Goal: Ask a question

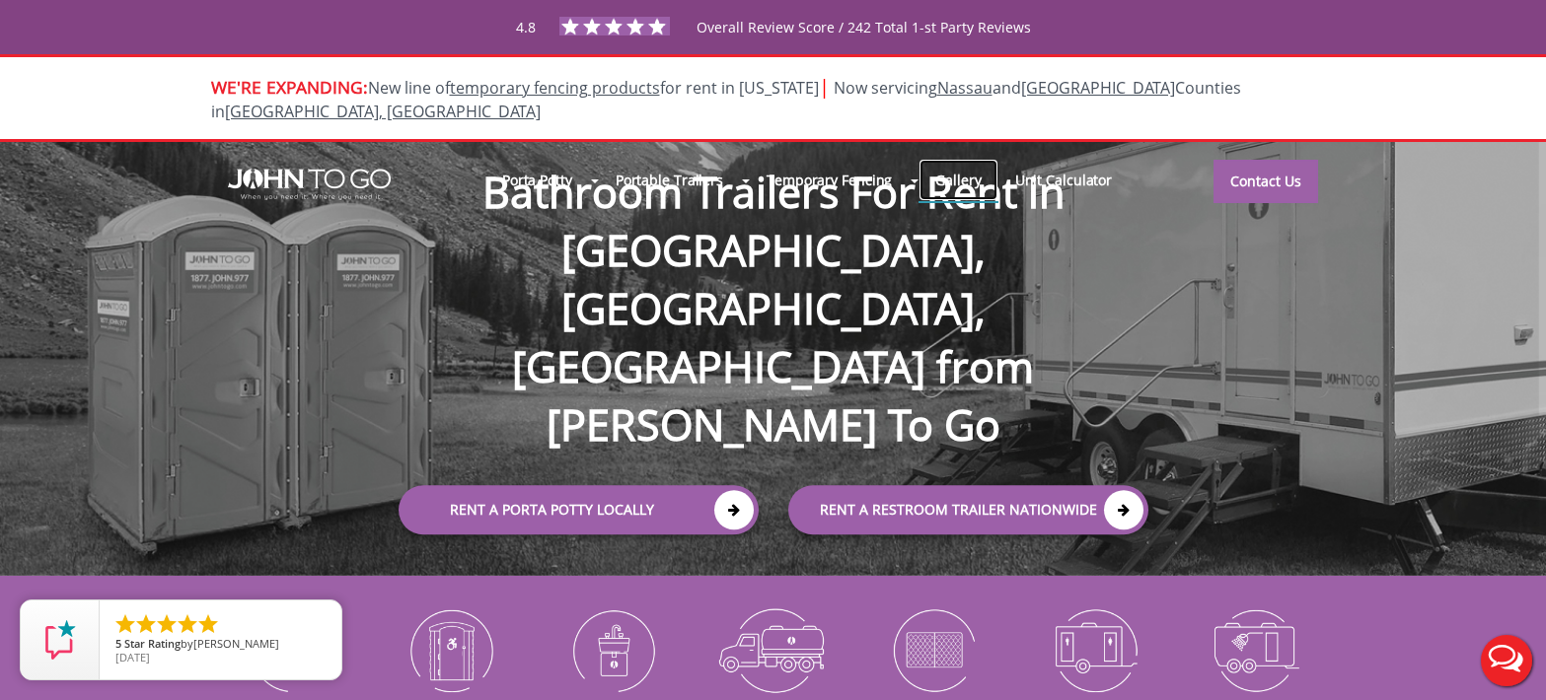
click at [976, 161] on link "Gallery" at bounding box center [957, 180] width 79 height 42
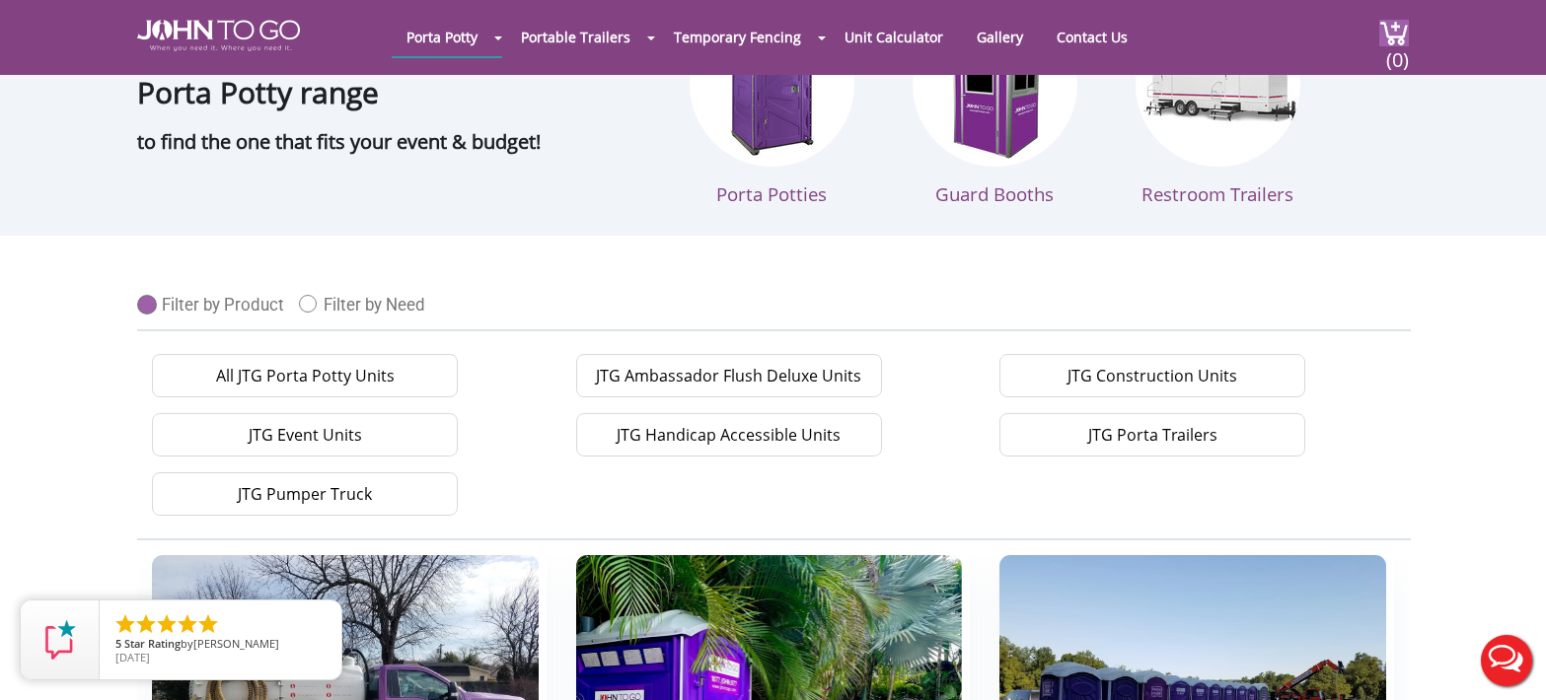
scroll to position [493, 0]
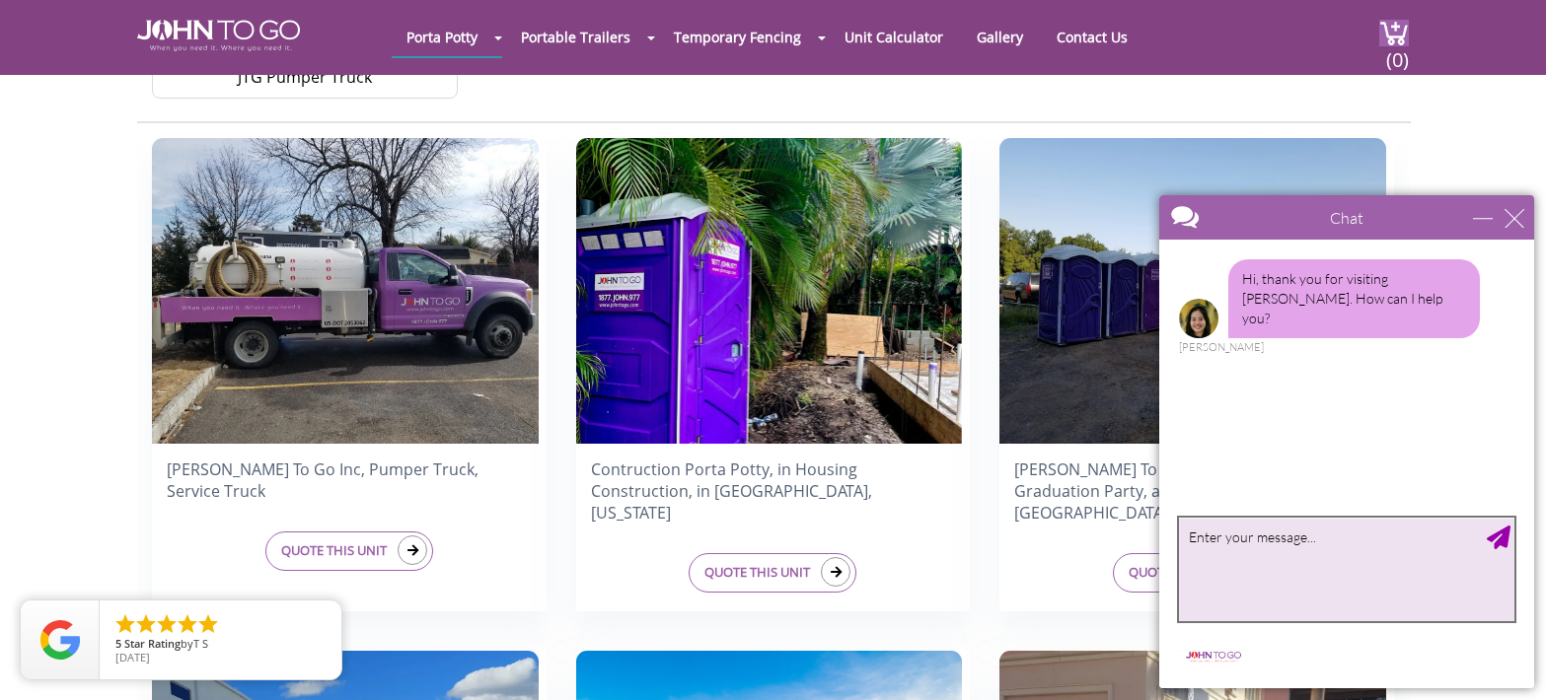
click at [1266, 542] on textarea "type your message" at bounding box center [1346, 570] width 335 height 104
type textarea "looking for a quote"
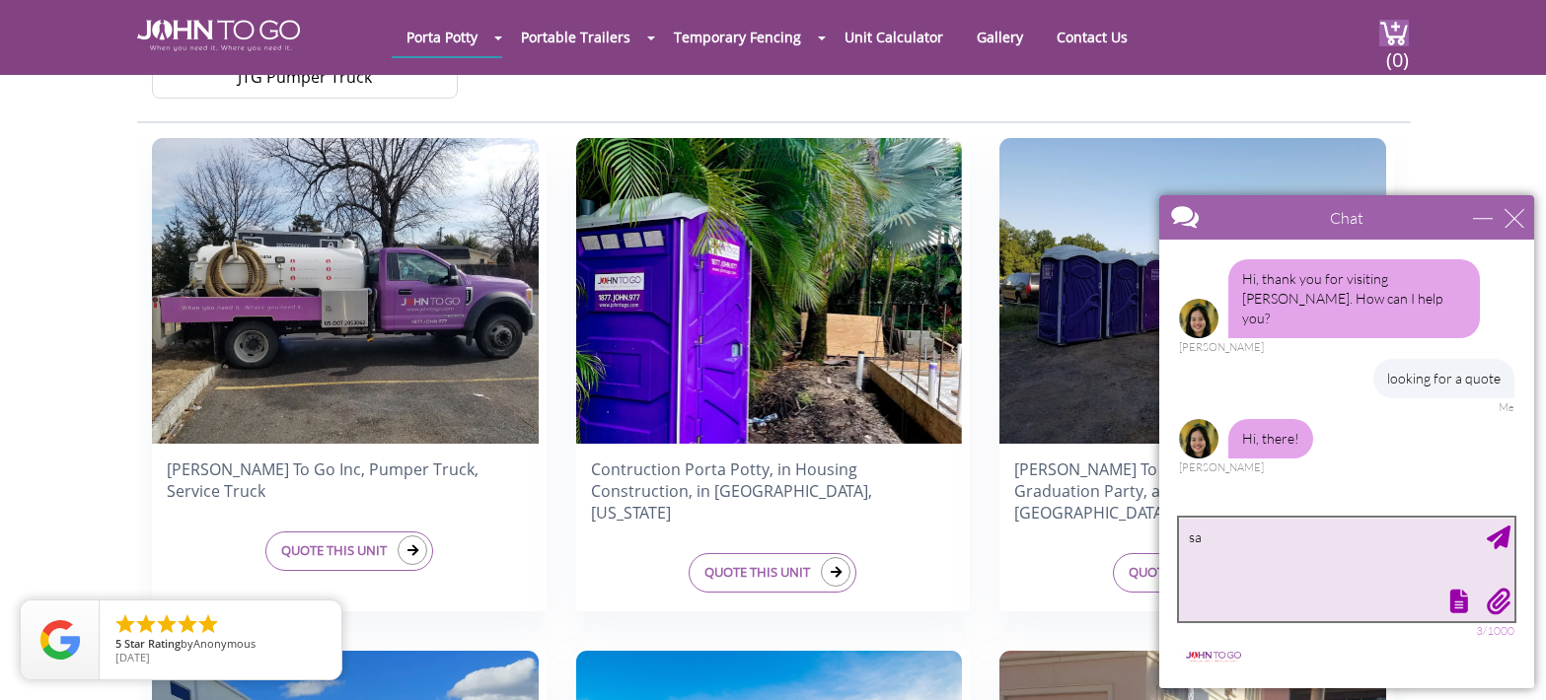
type textarea "s"
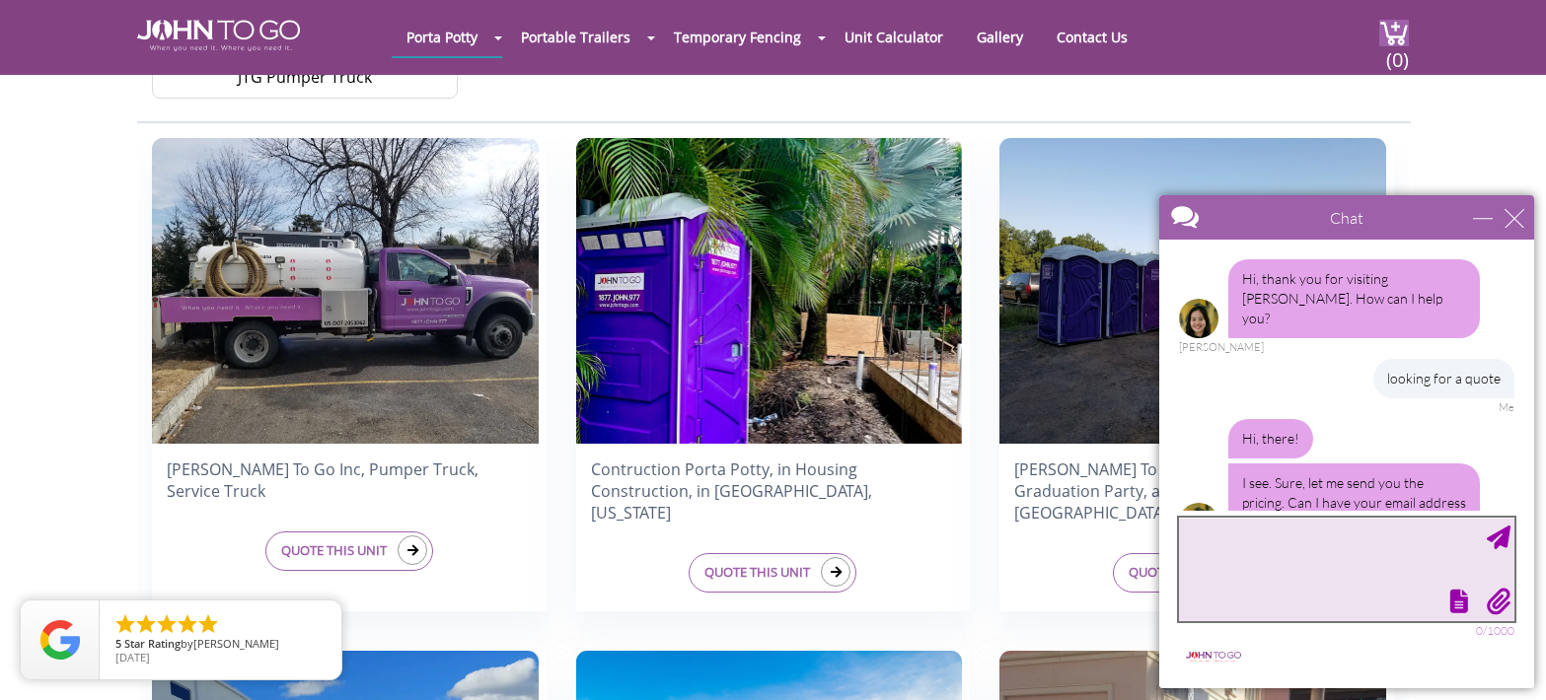
scroll to position [32, 0]
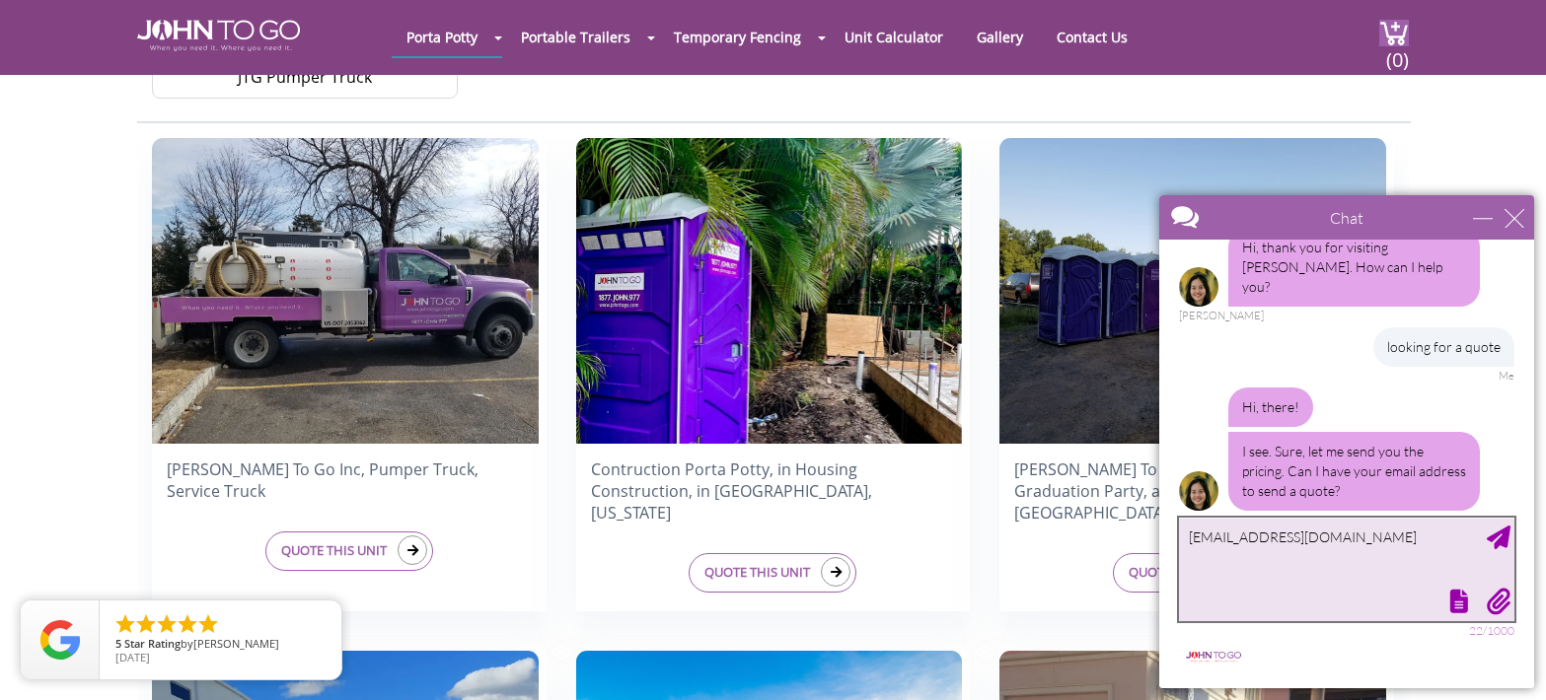
type textarea "april.bk.bella@gmail.com"
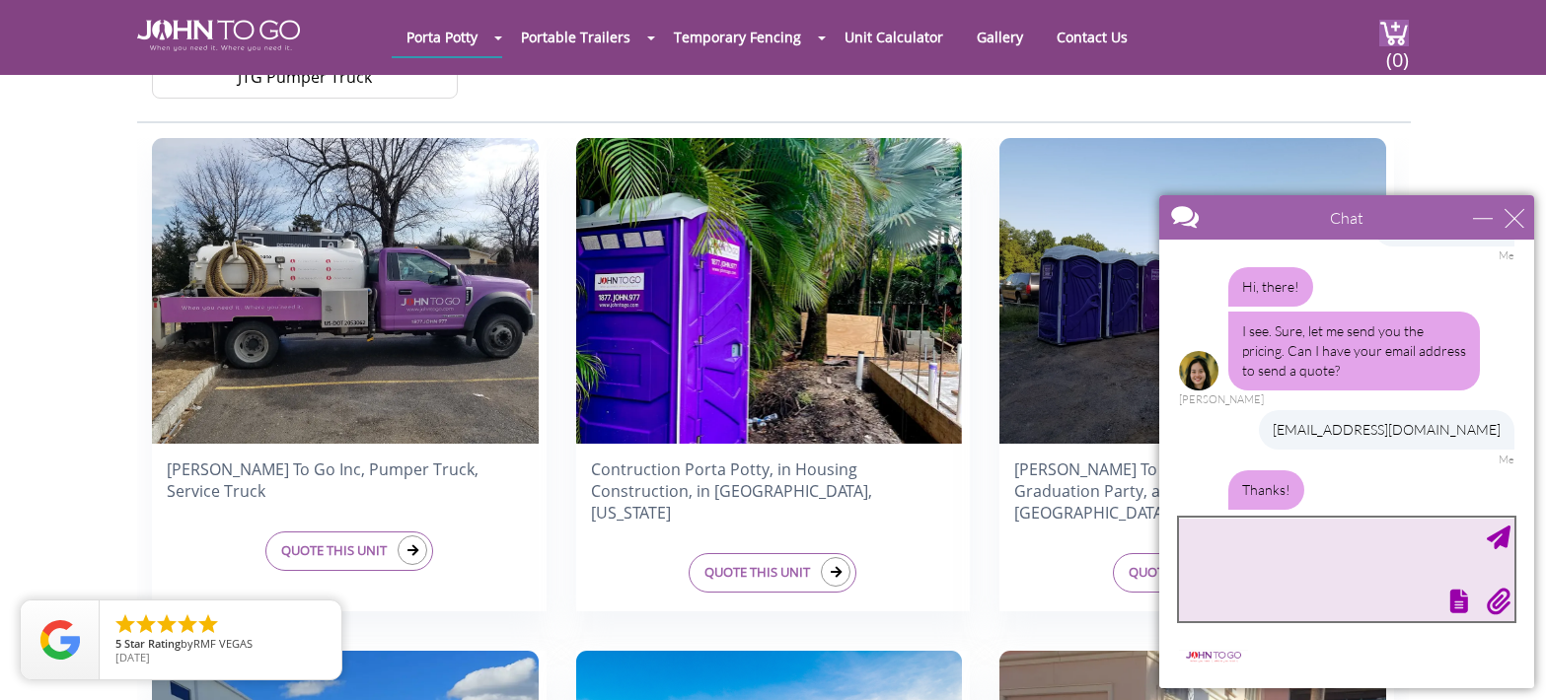
scroll to position [216, 0]
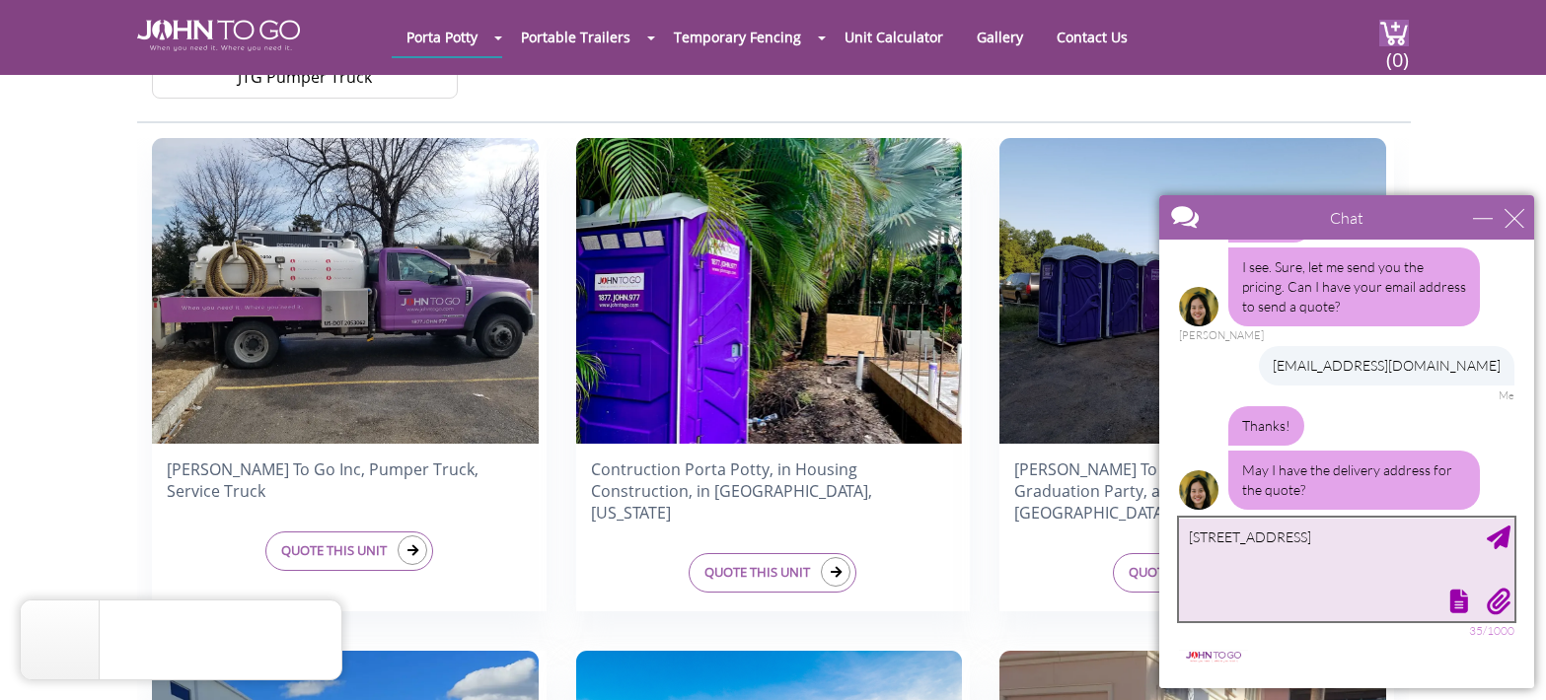
type textarea "1559 E 94th street brooklyn ny 11236"
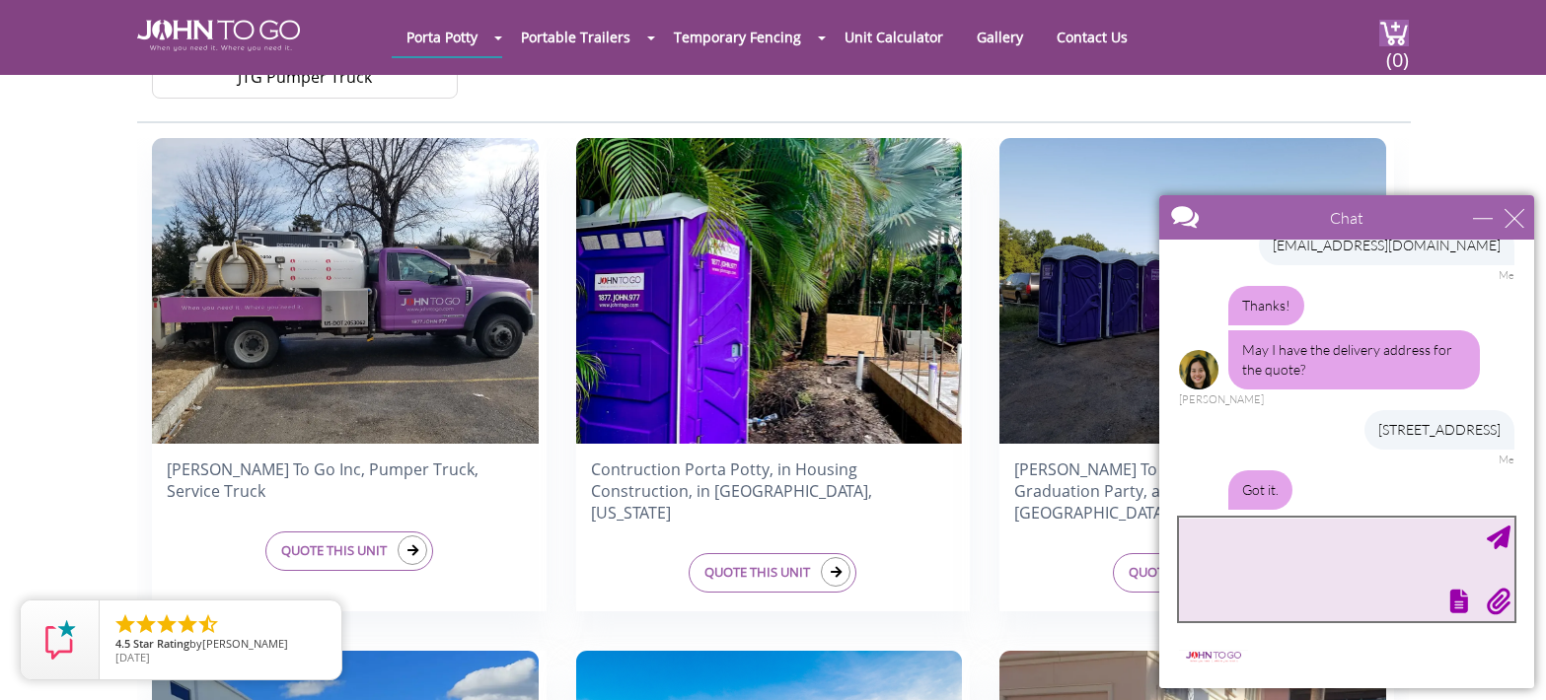
scroll to position [401, 0]
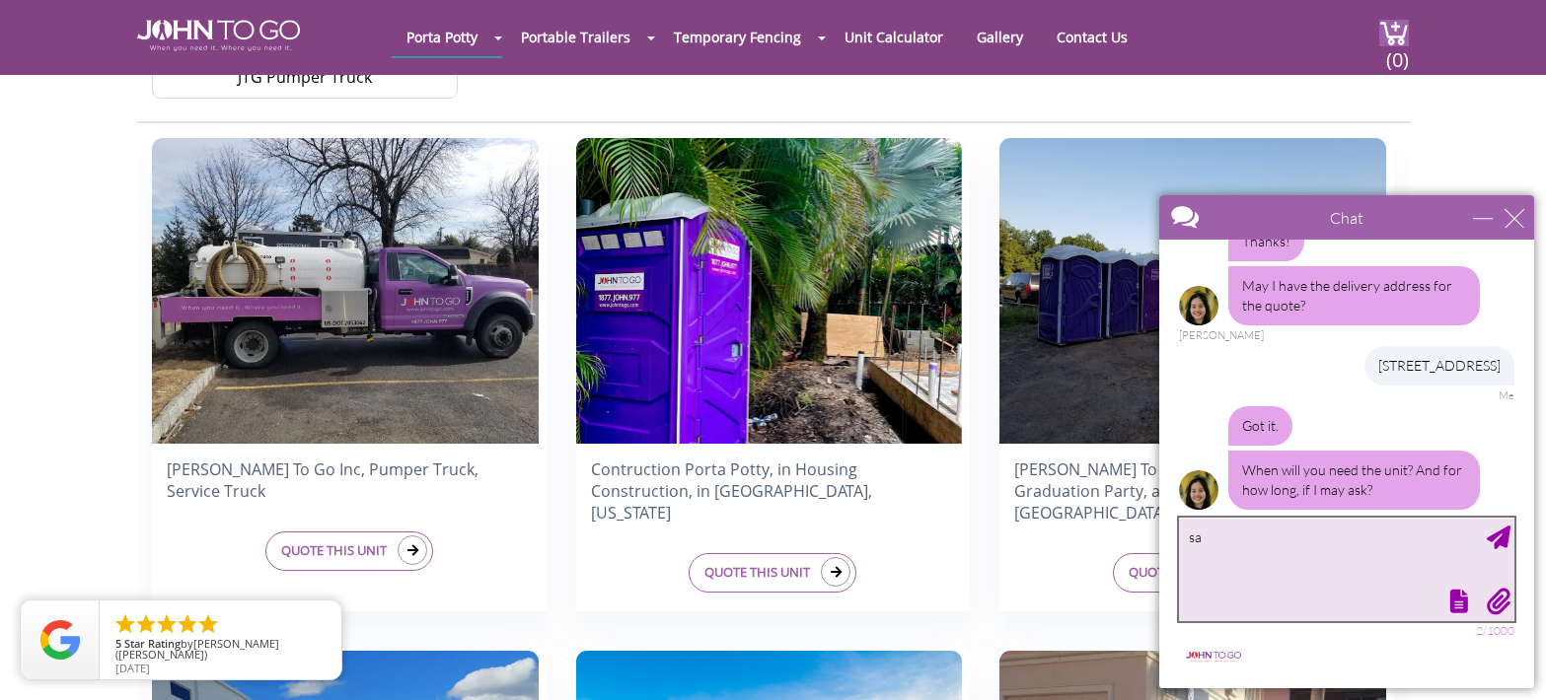
type textarea "s"
type textarea "this coming saturday"
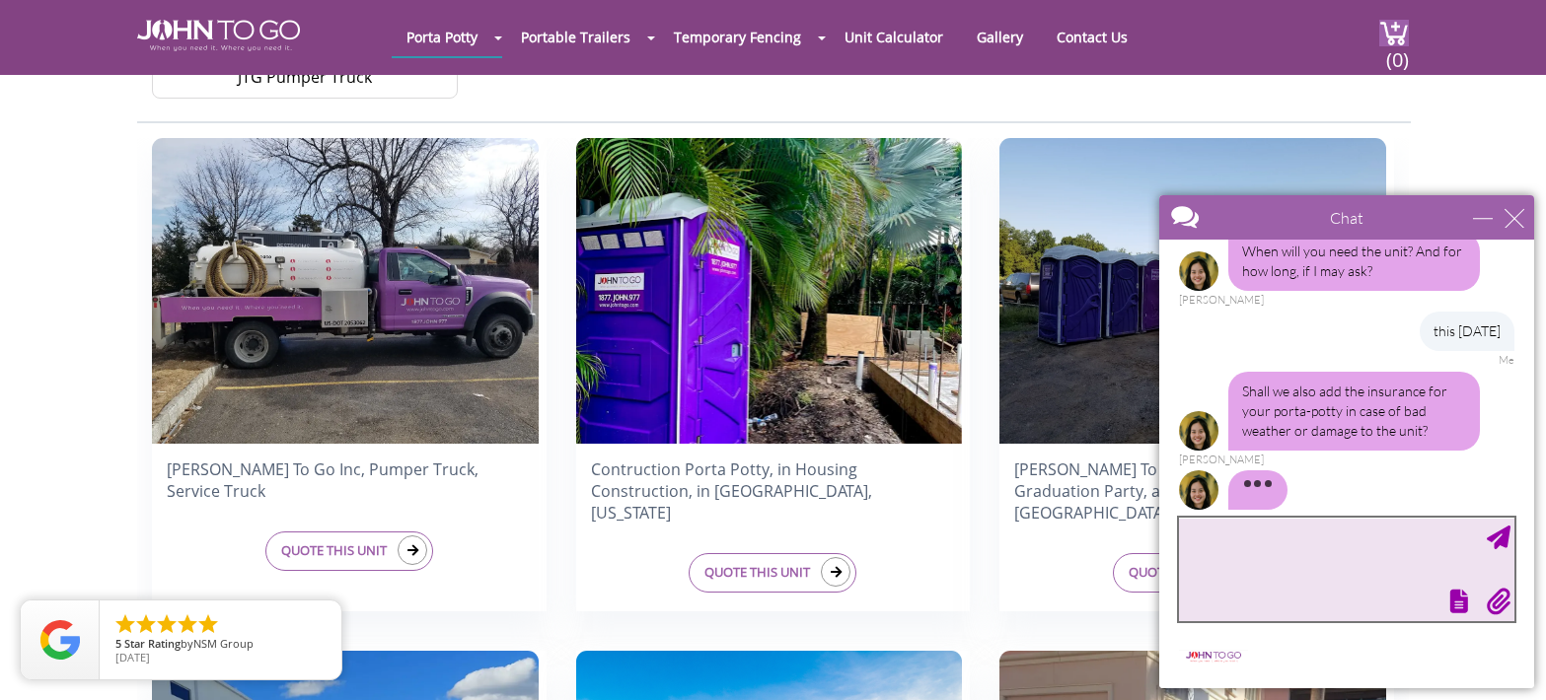
scroll to position [559, 0]
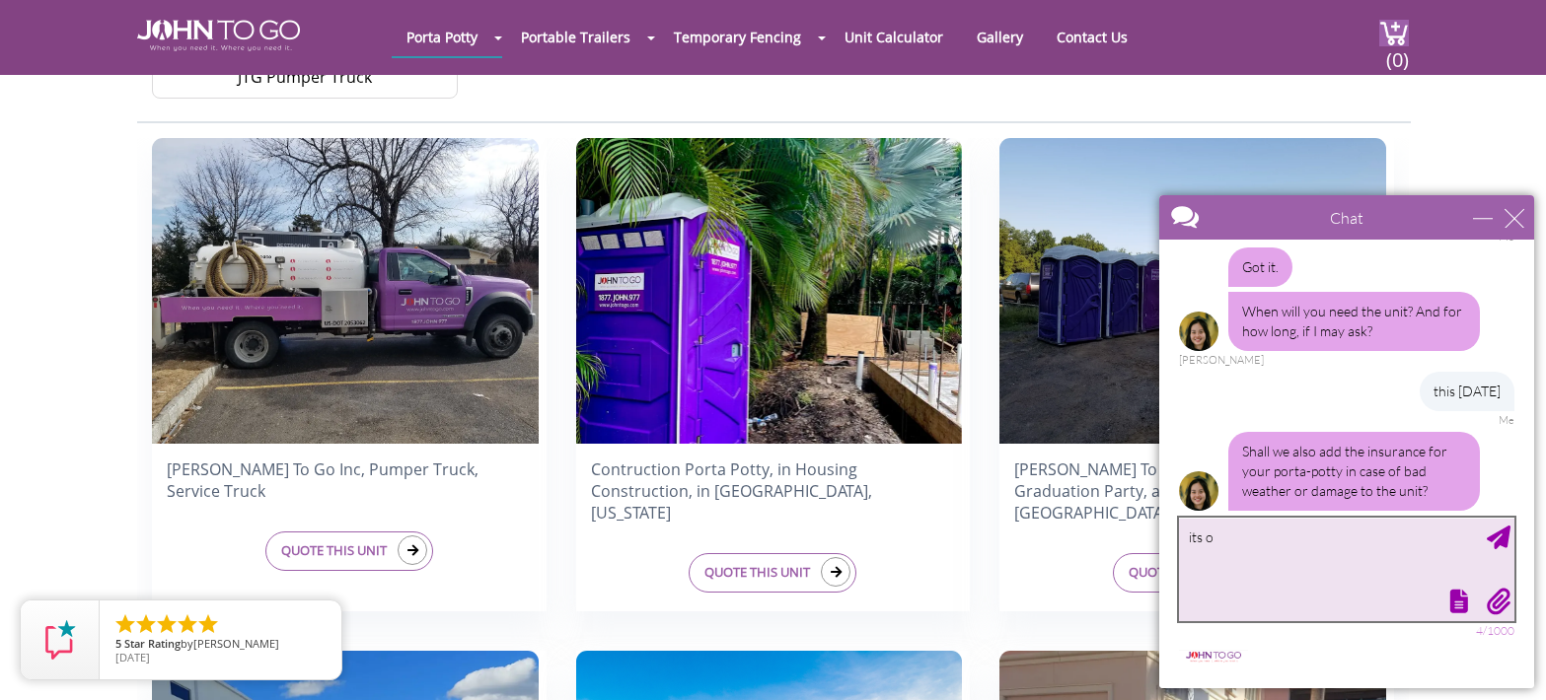
type textarea "its ok"
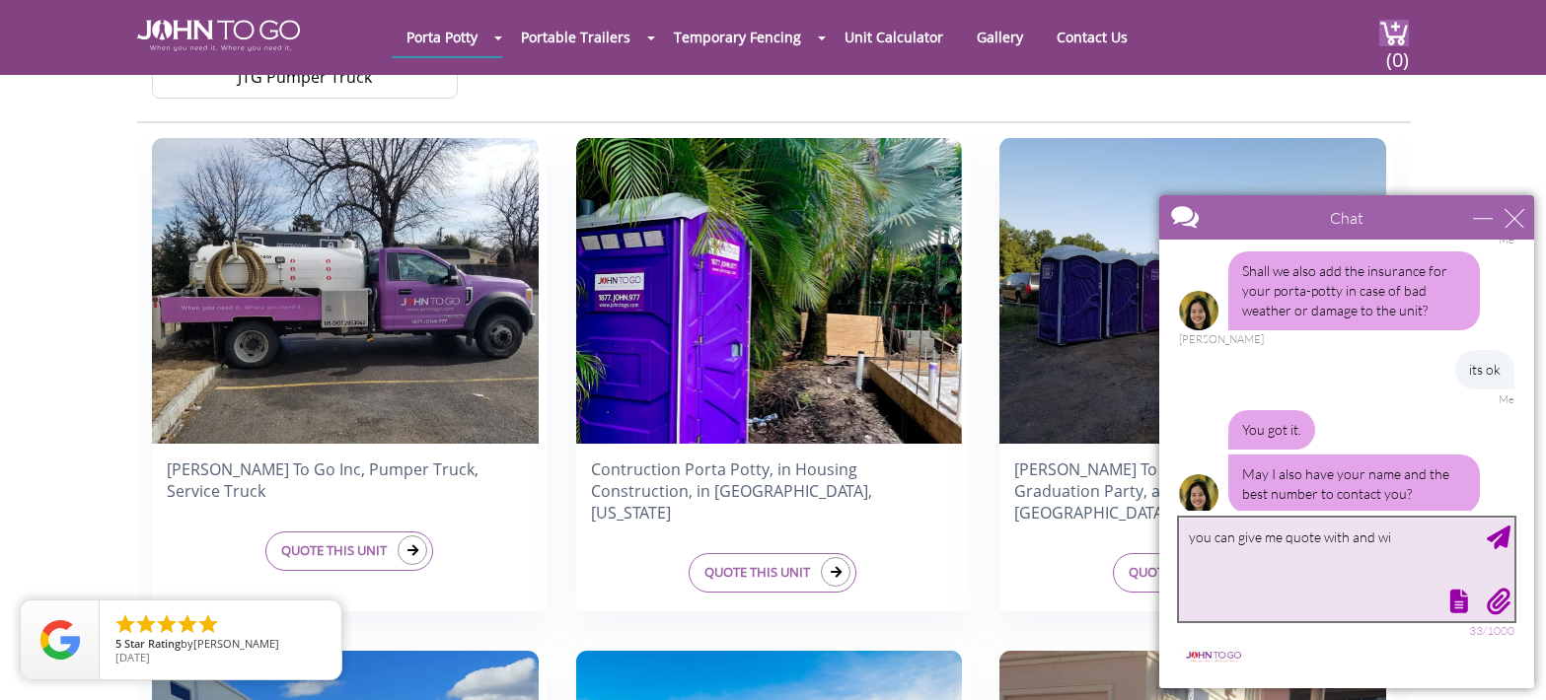
scroll to position [744, 0]
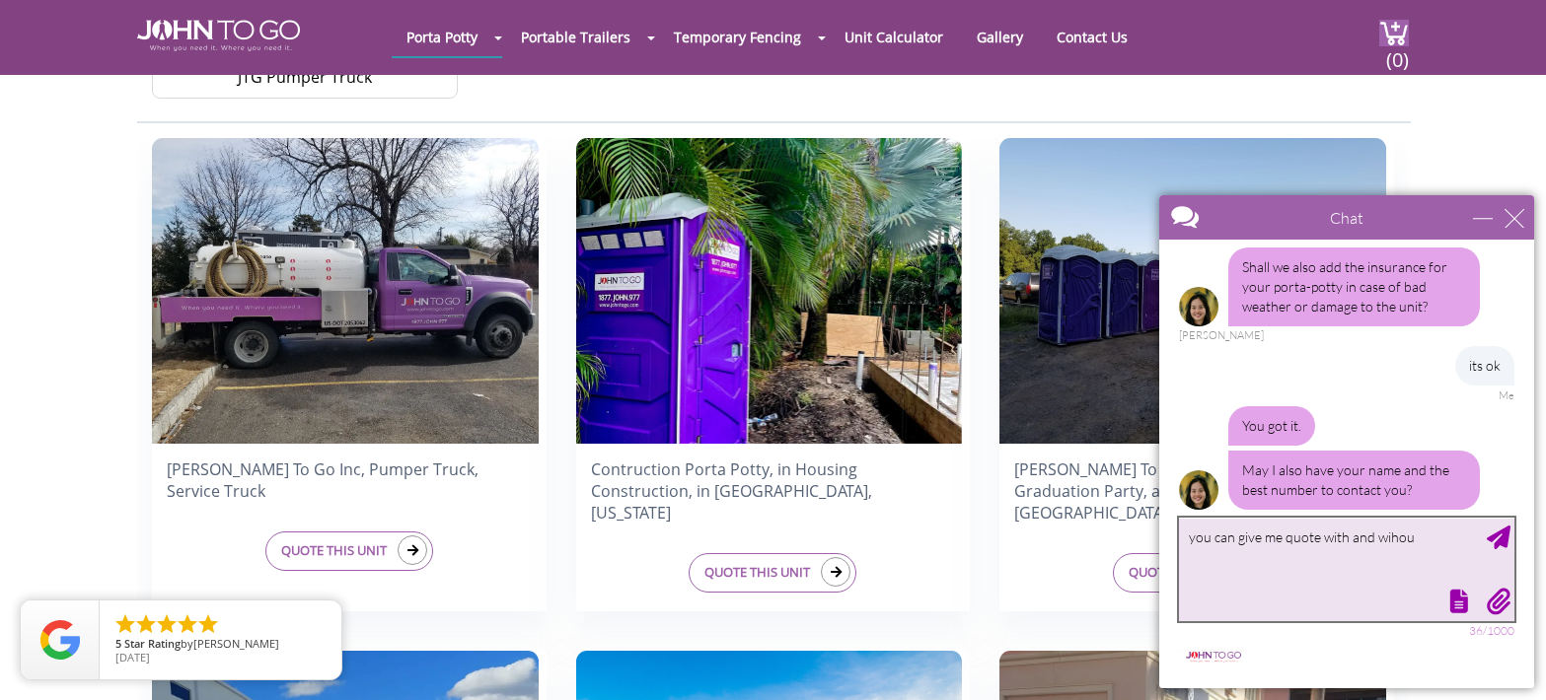
type textarea "you can give me quote with and wihout"
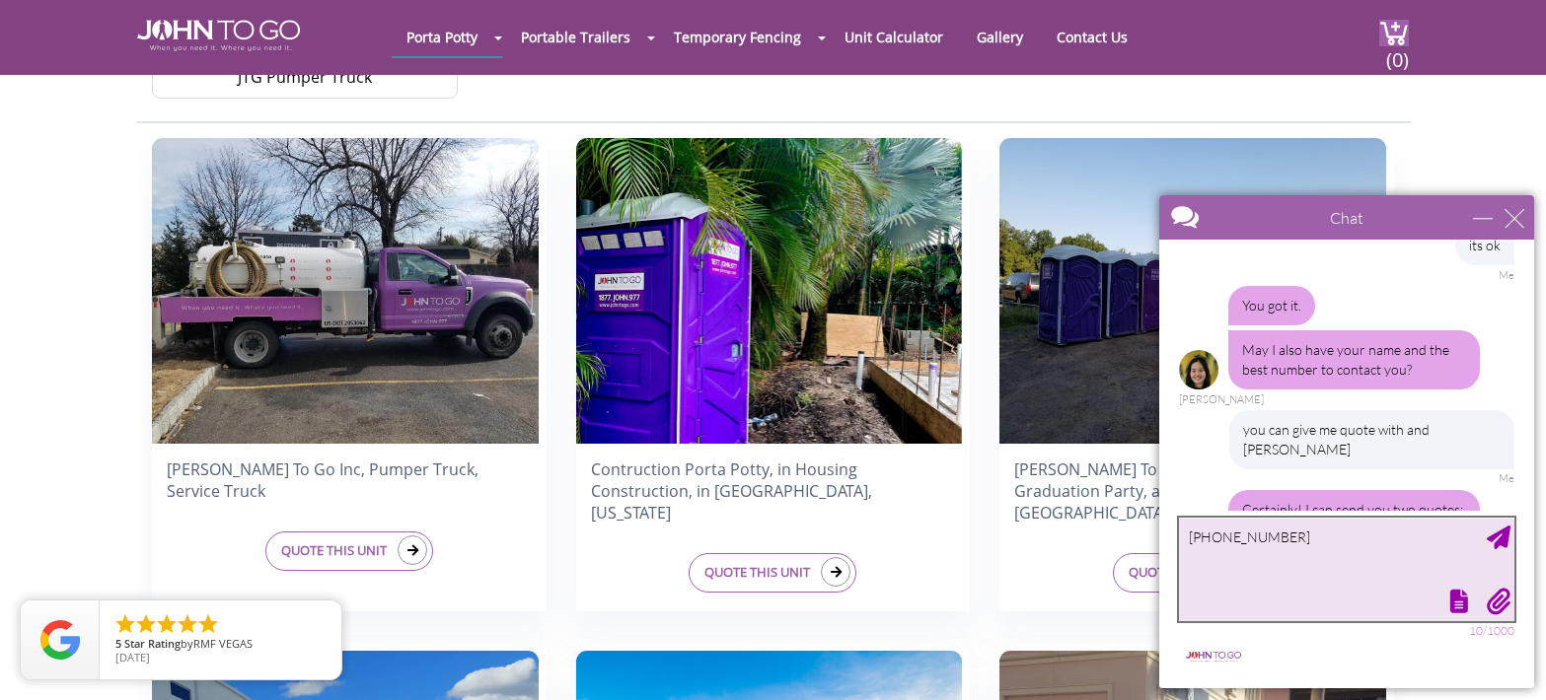
scroll to position [904, 0]
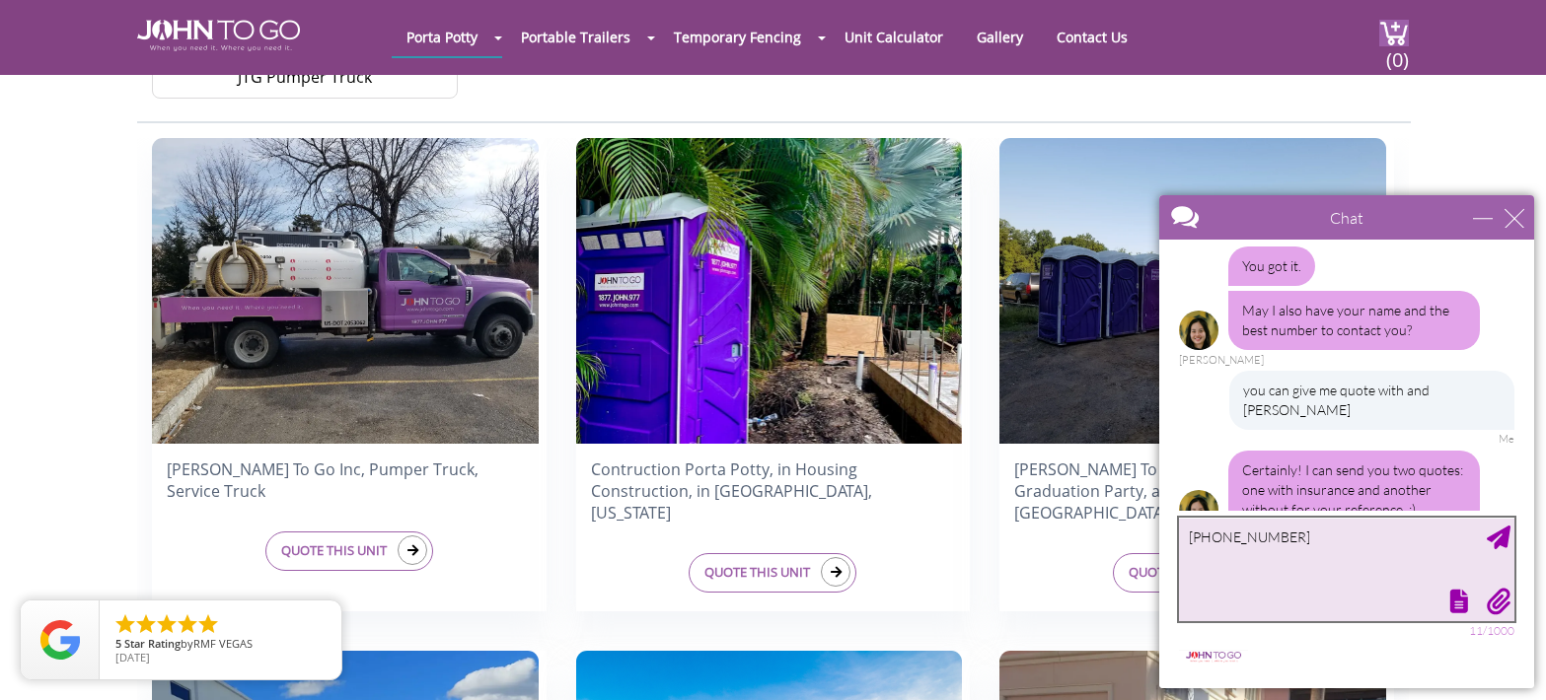
type textarea "347-538-1634"
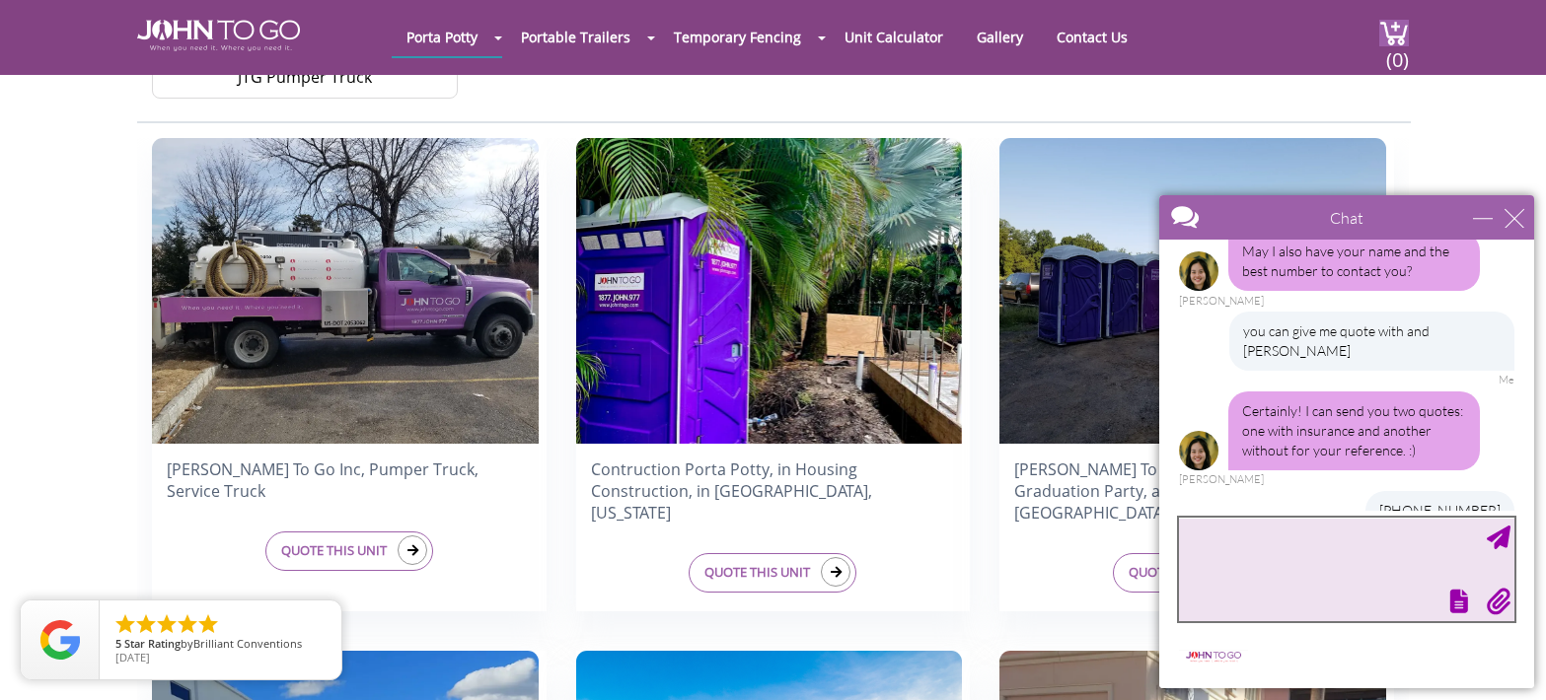
scroll to position [1023, 0]
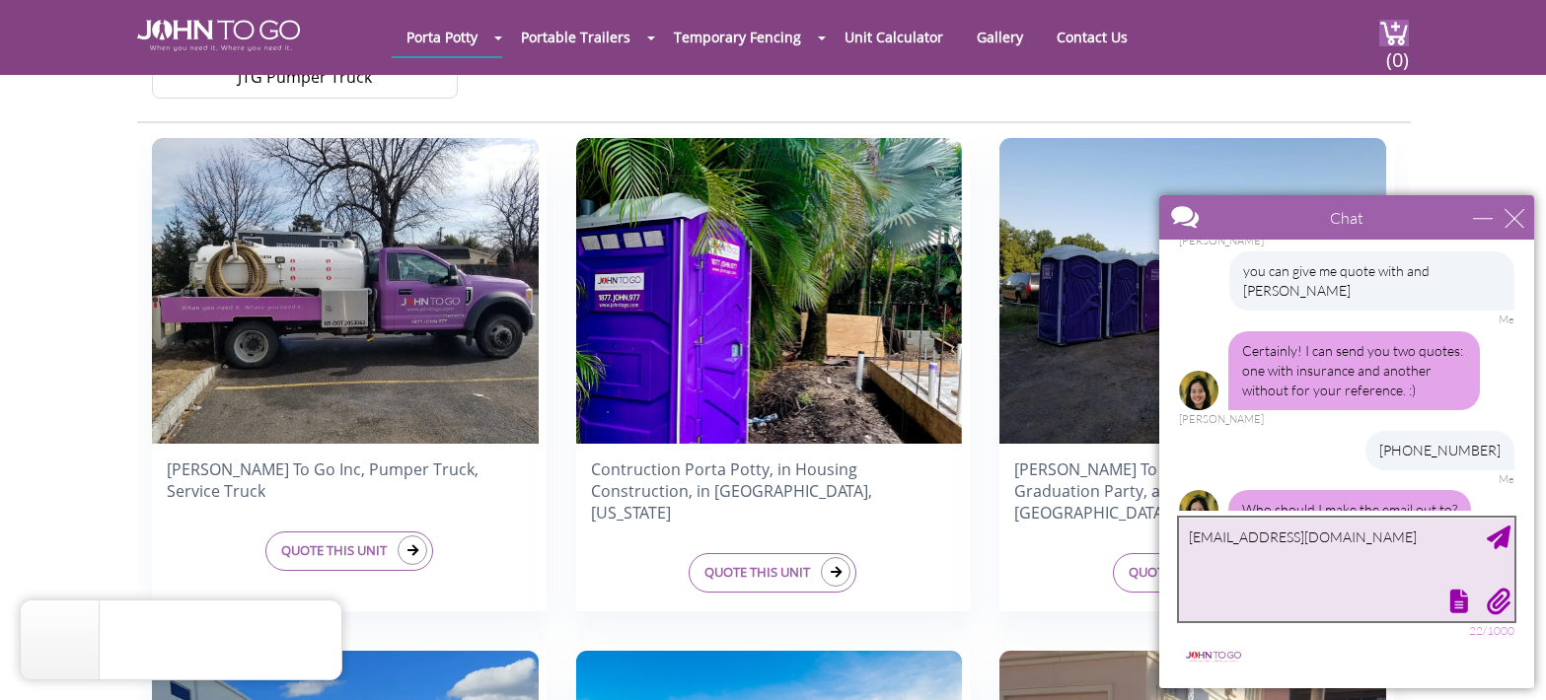
type textarea "april.bk.bella@gmail.com"
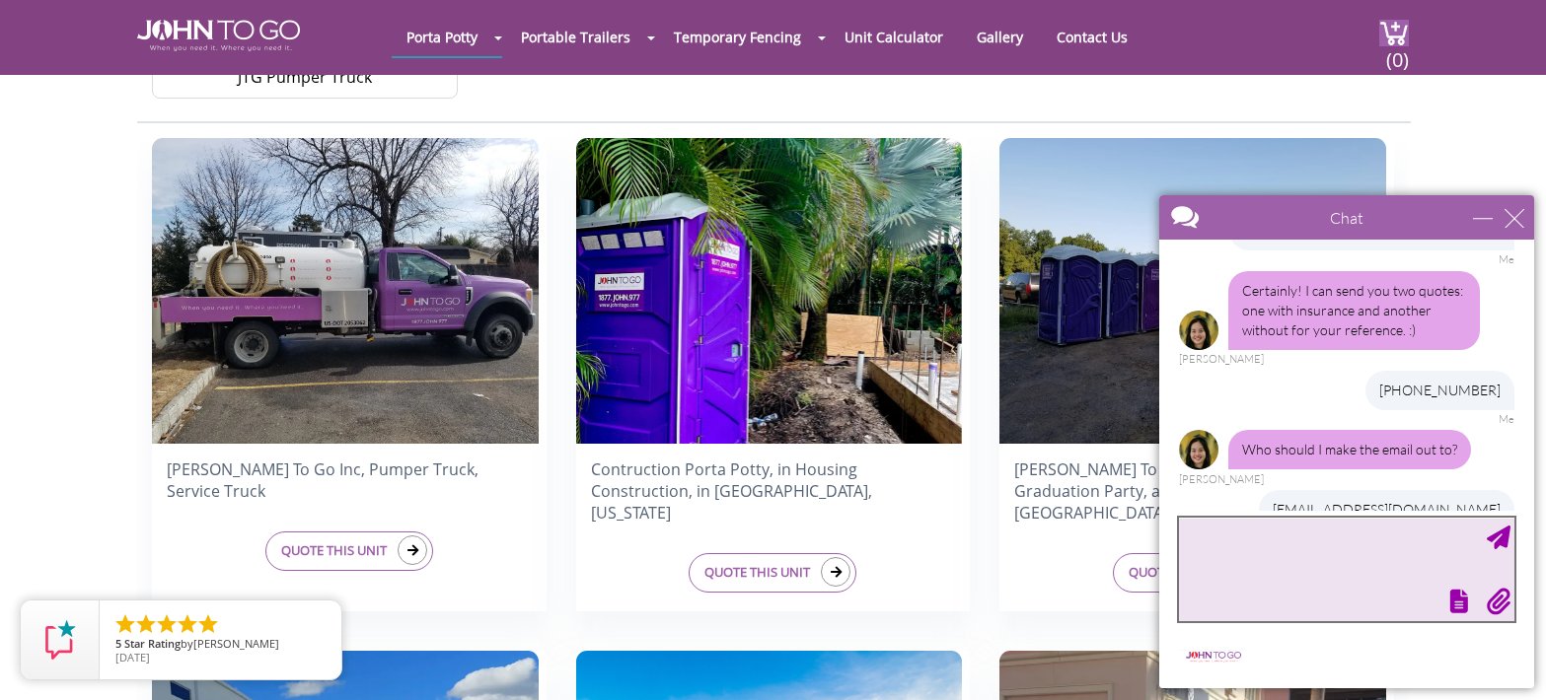
scroll to position [1183, 0]
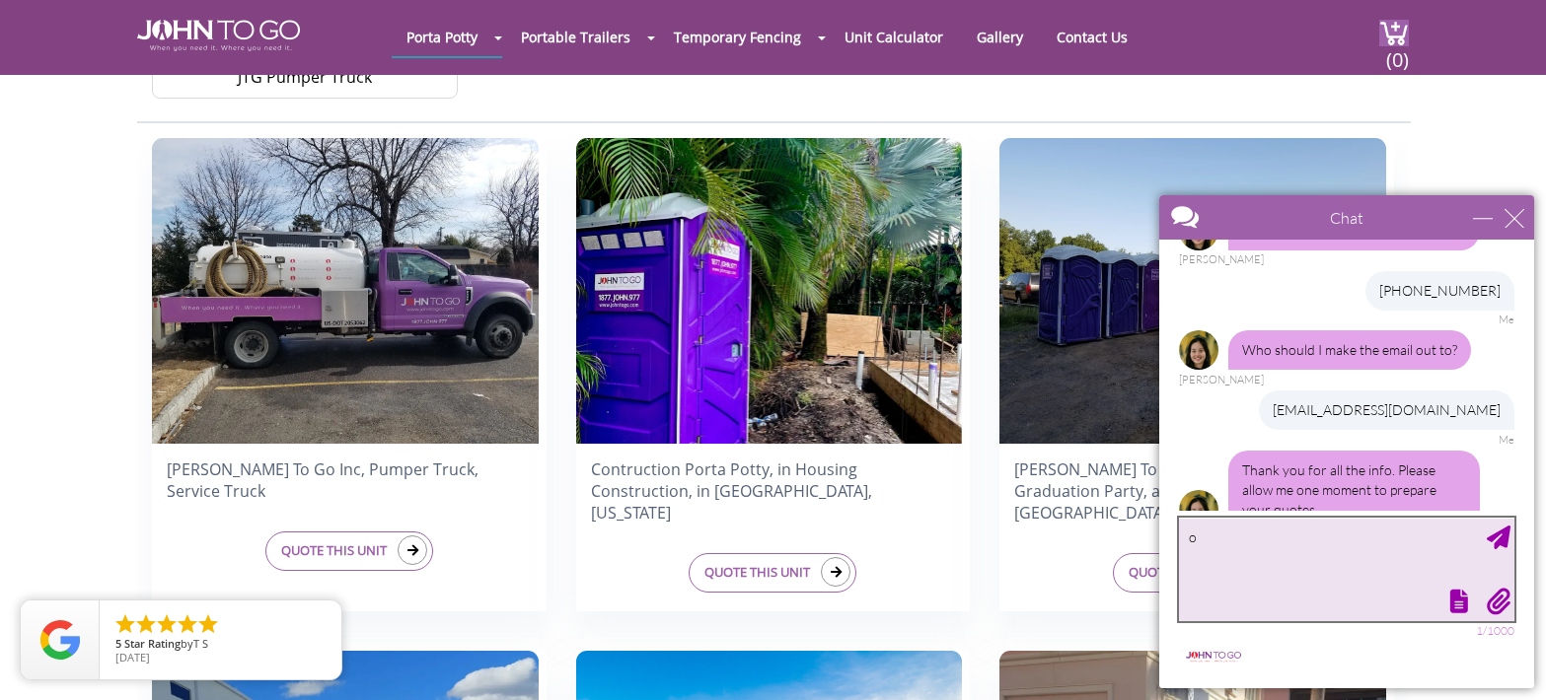
type textarea "ok"
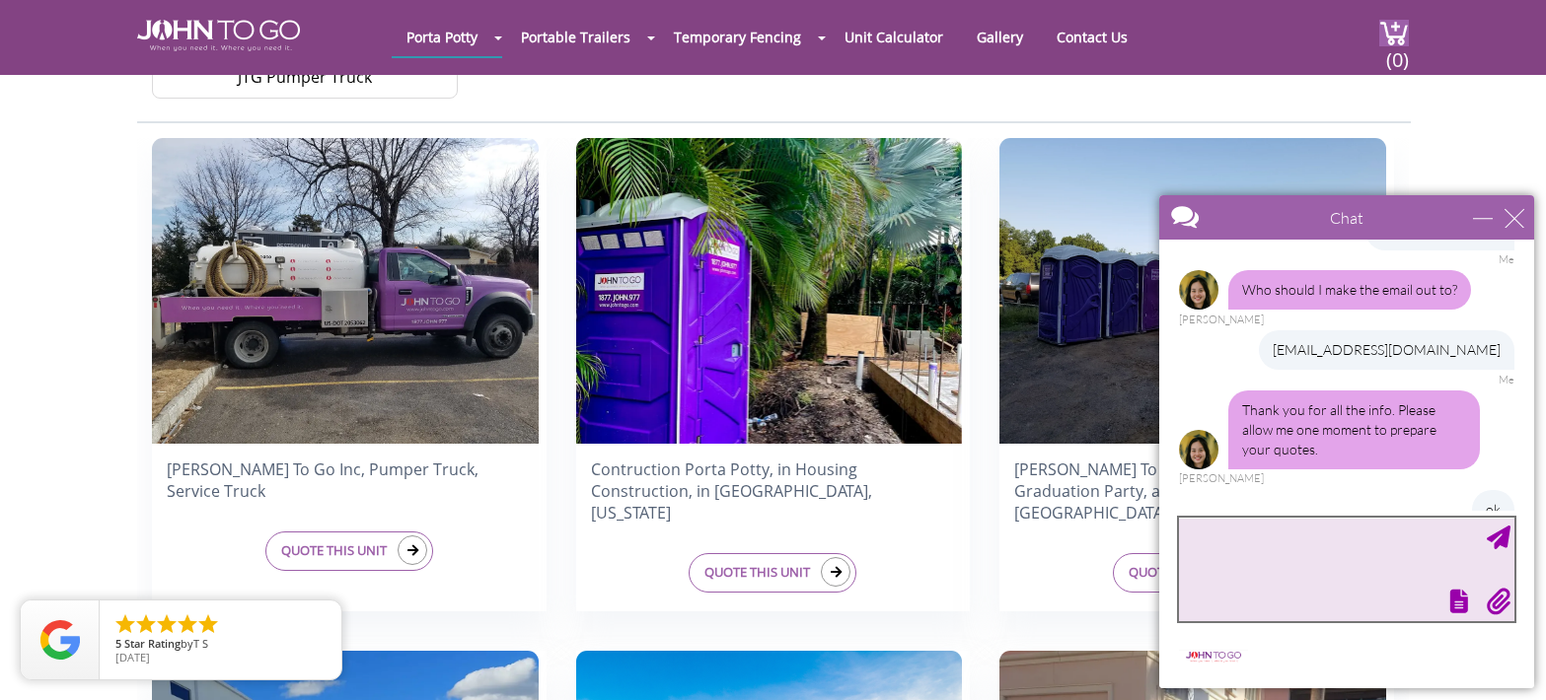
scroll to position [1302, 0]
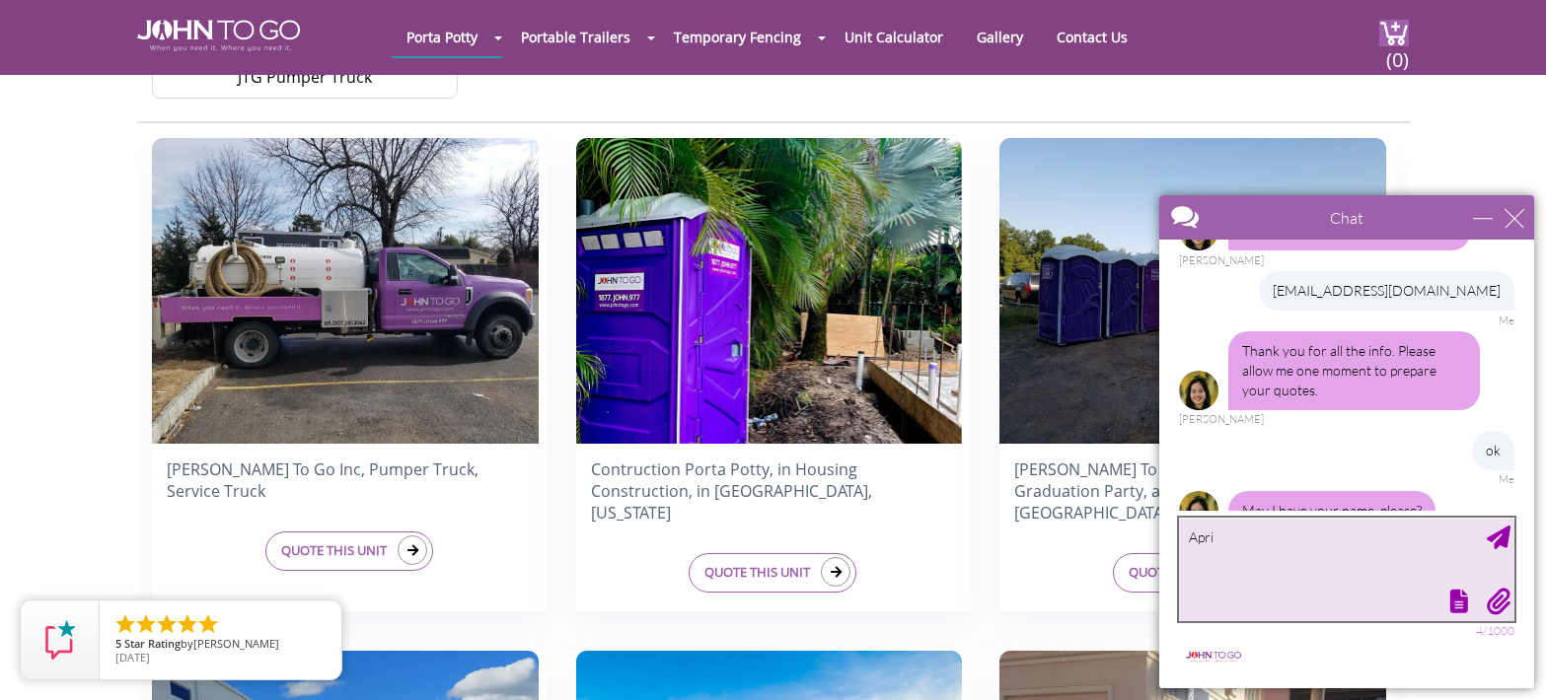
type textarea "April"
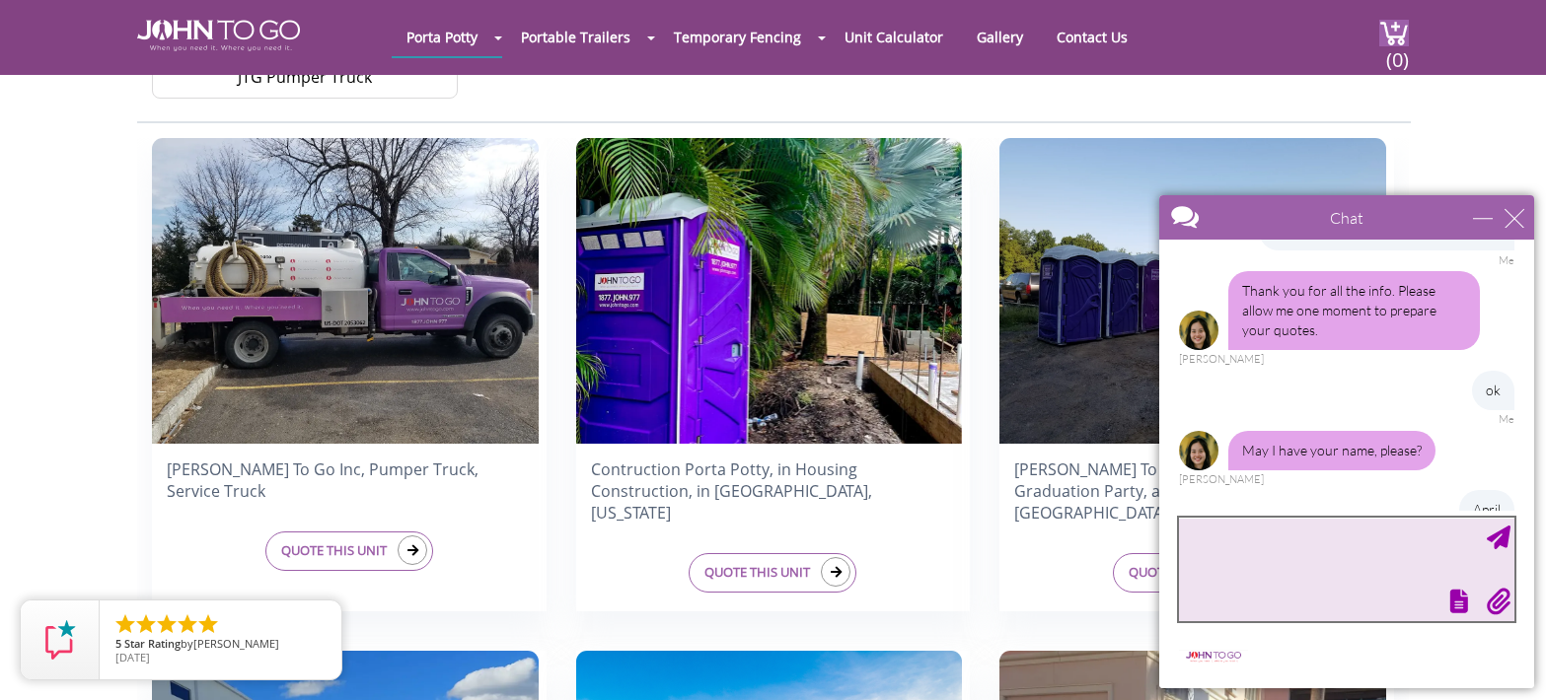
scroll to position [1422, 0]
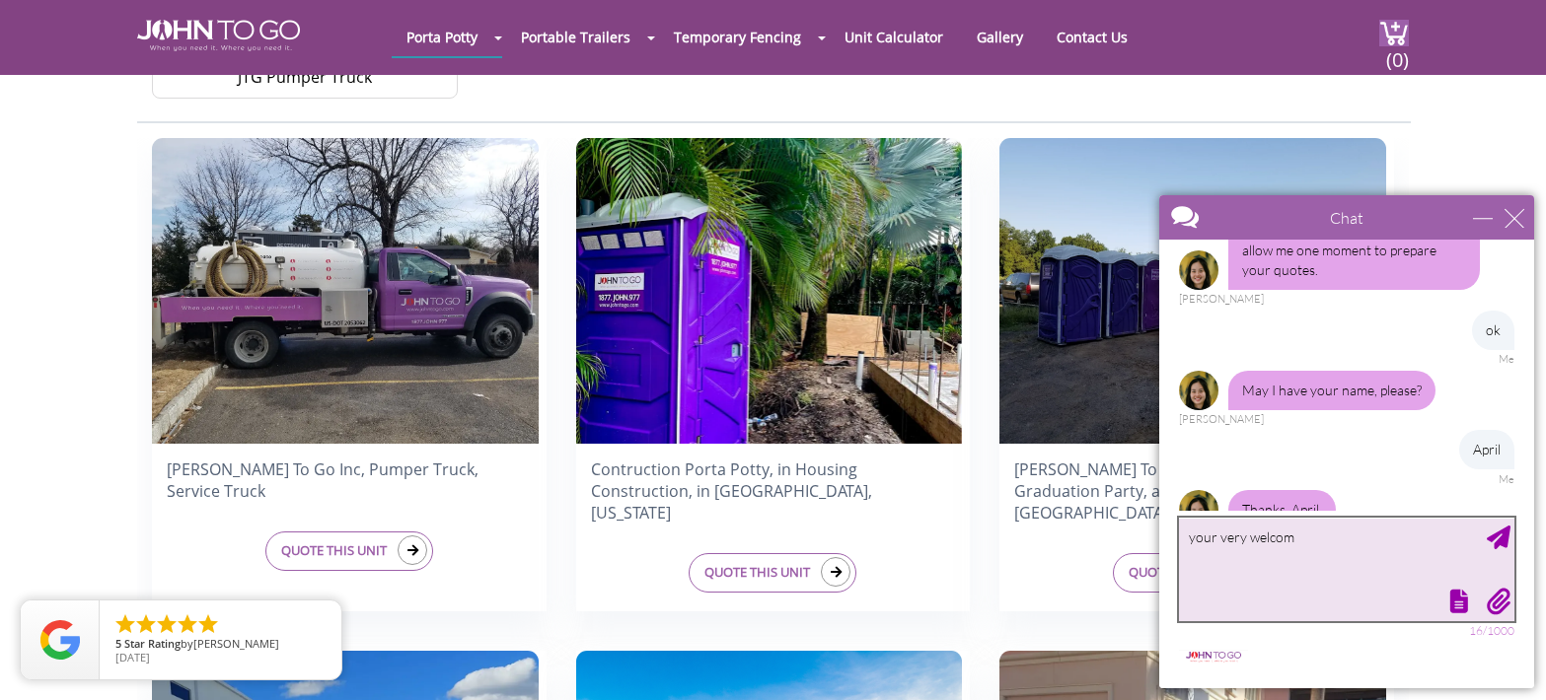
type textarea "your very welcome"
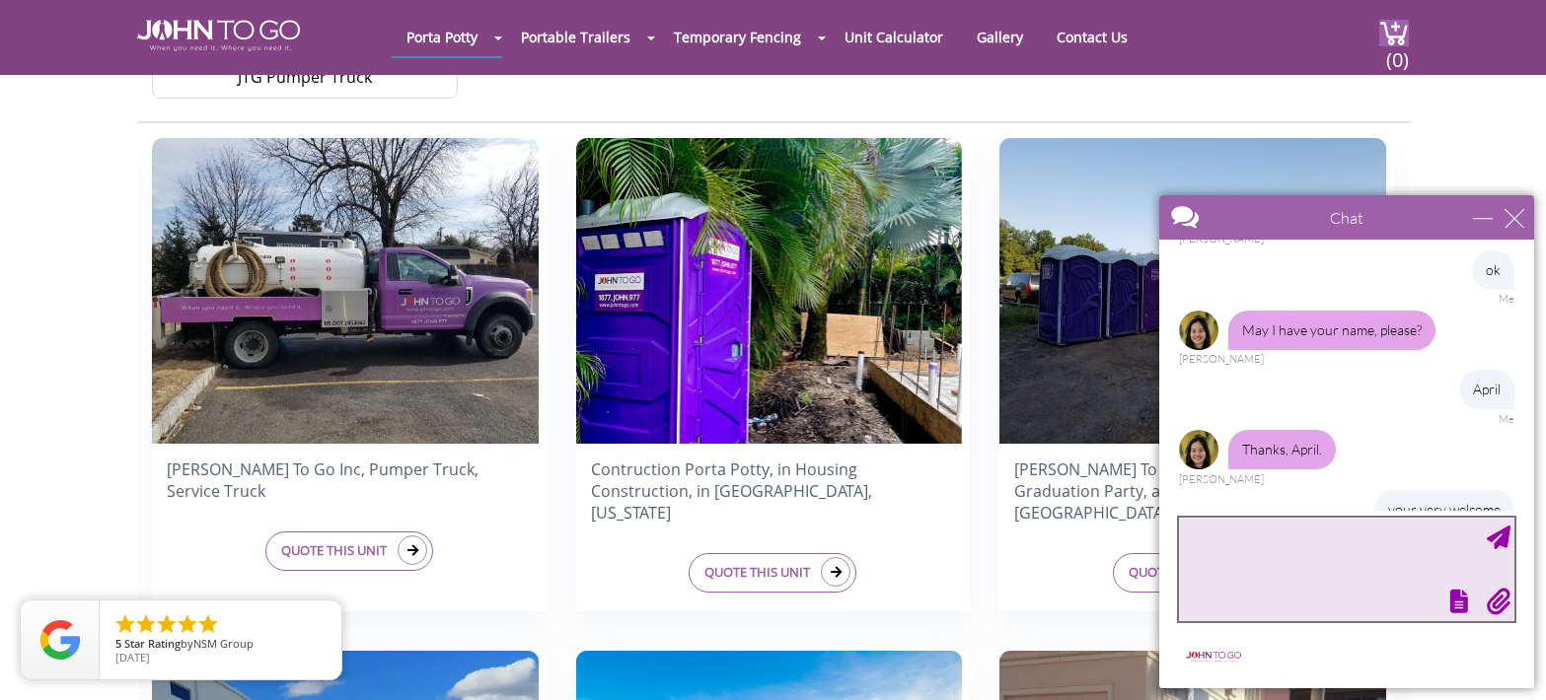
scroll to position [1641, 0]
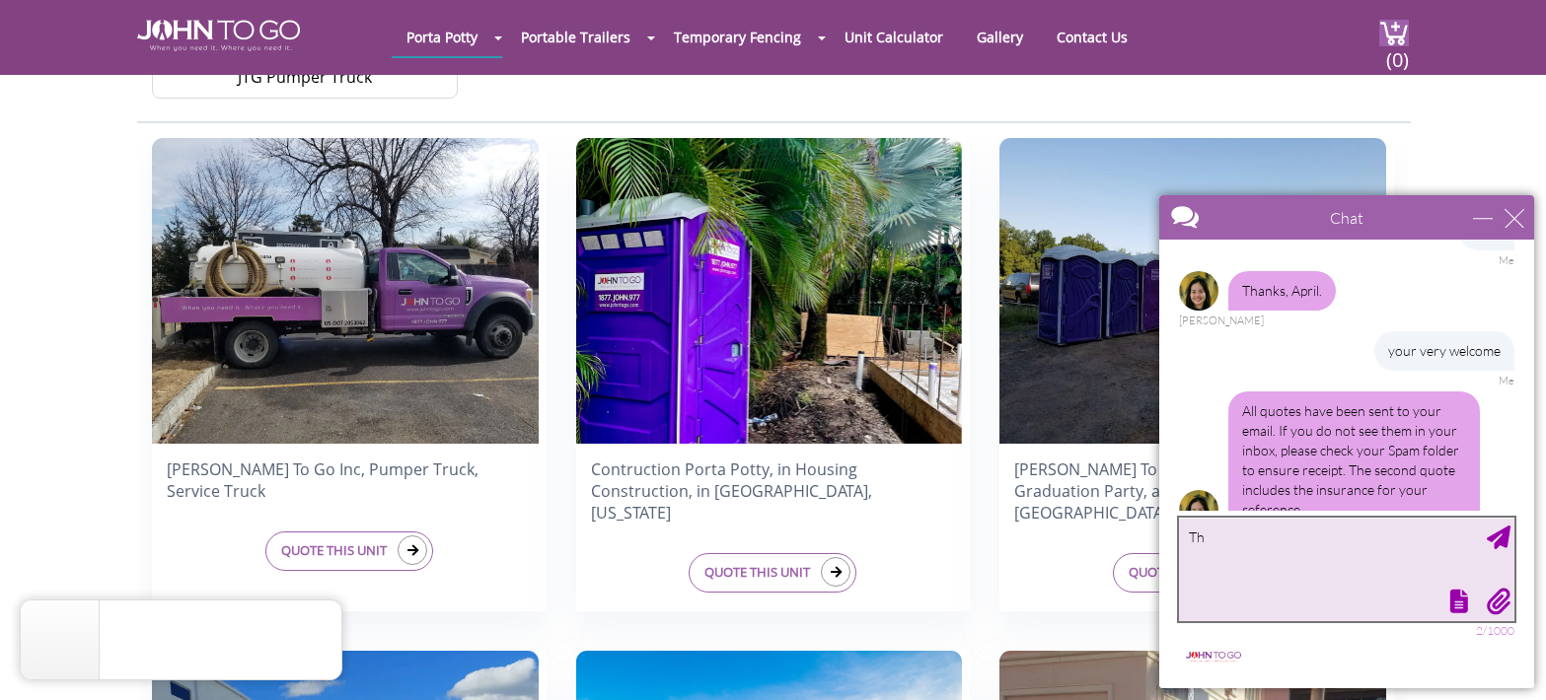
type textarea "T"
type textarea "Thank You!"
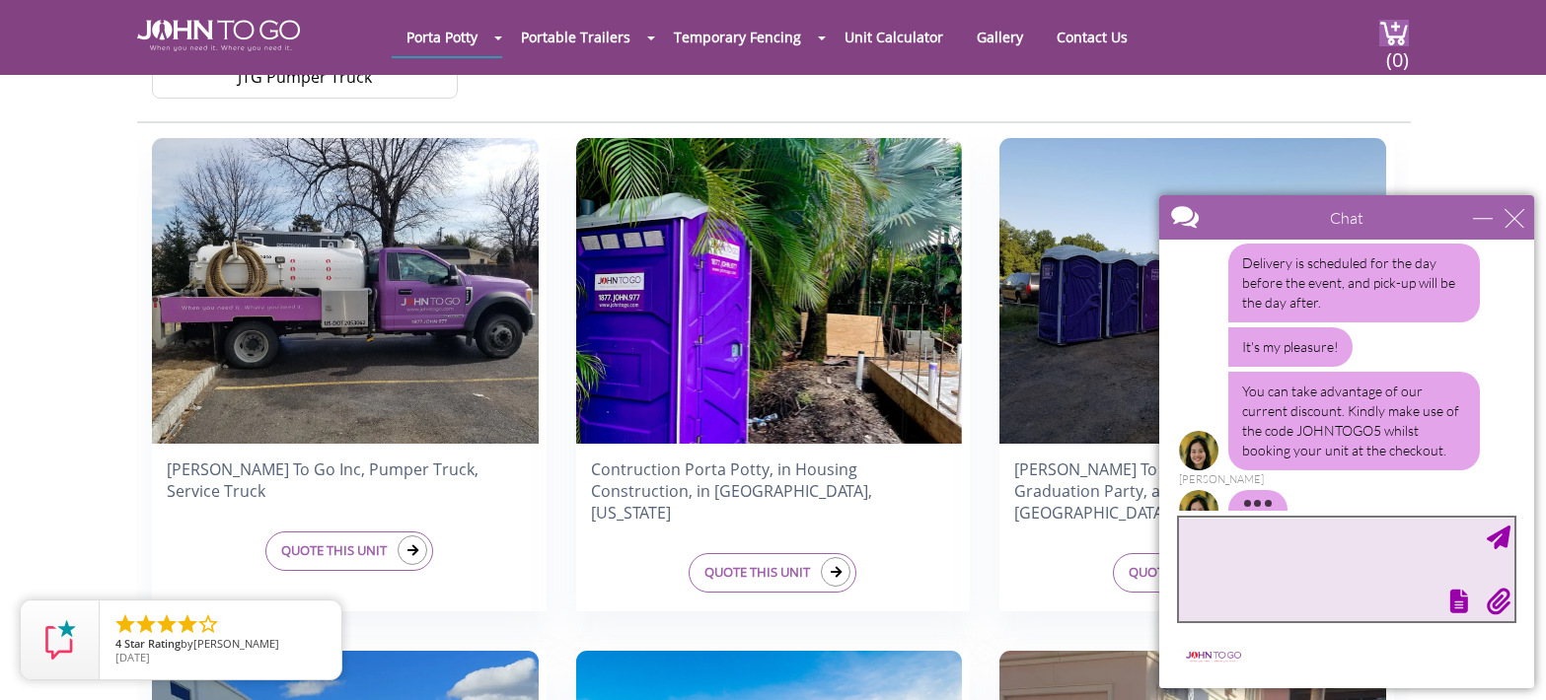
scroll to position [2032, 0]
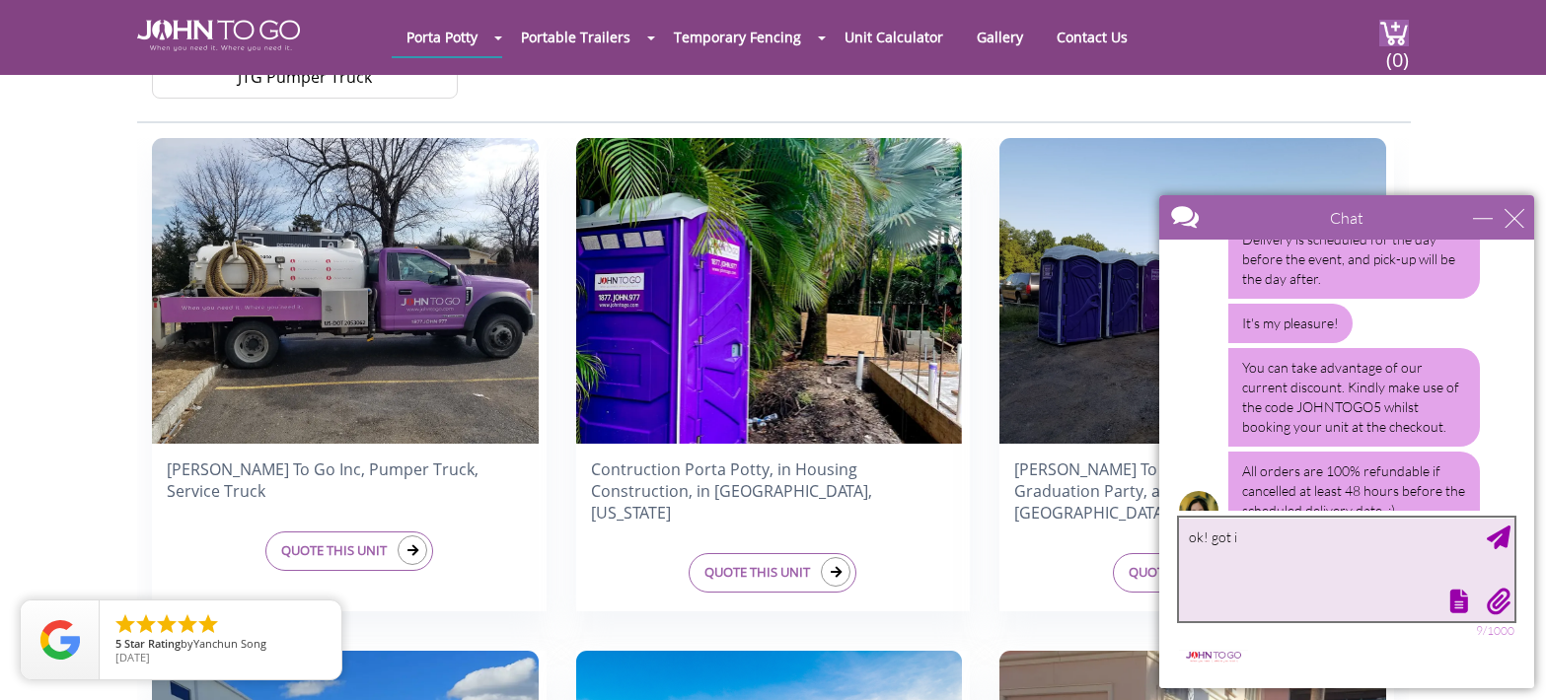
type textarea "ok! got it"
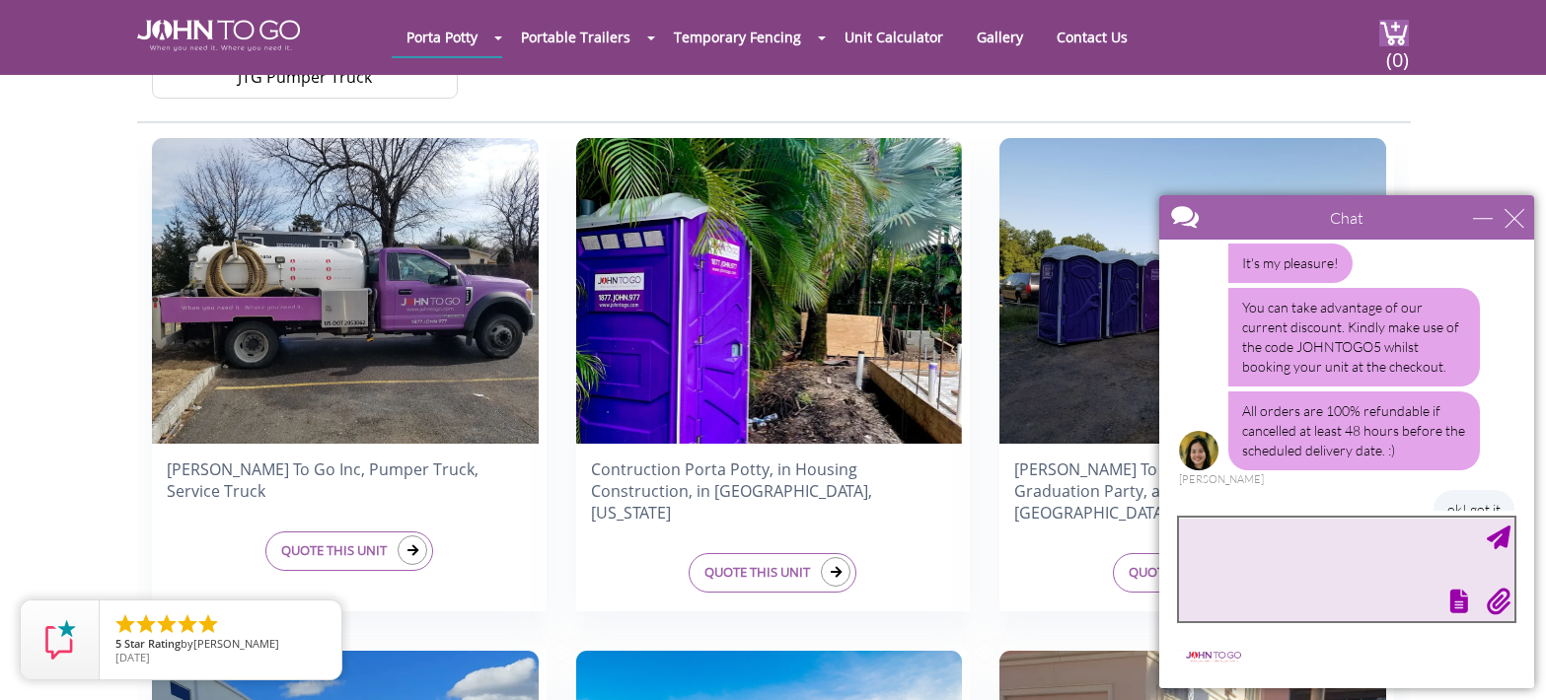
scroll to position [2172, 0]
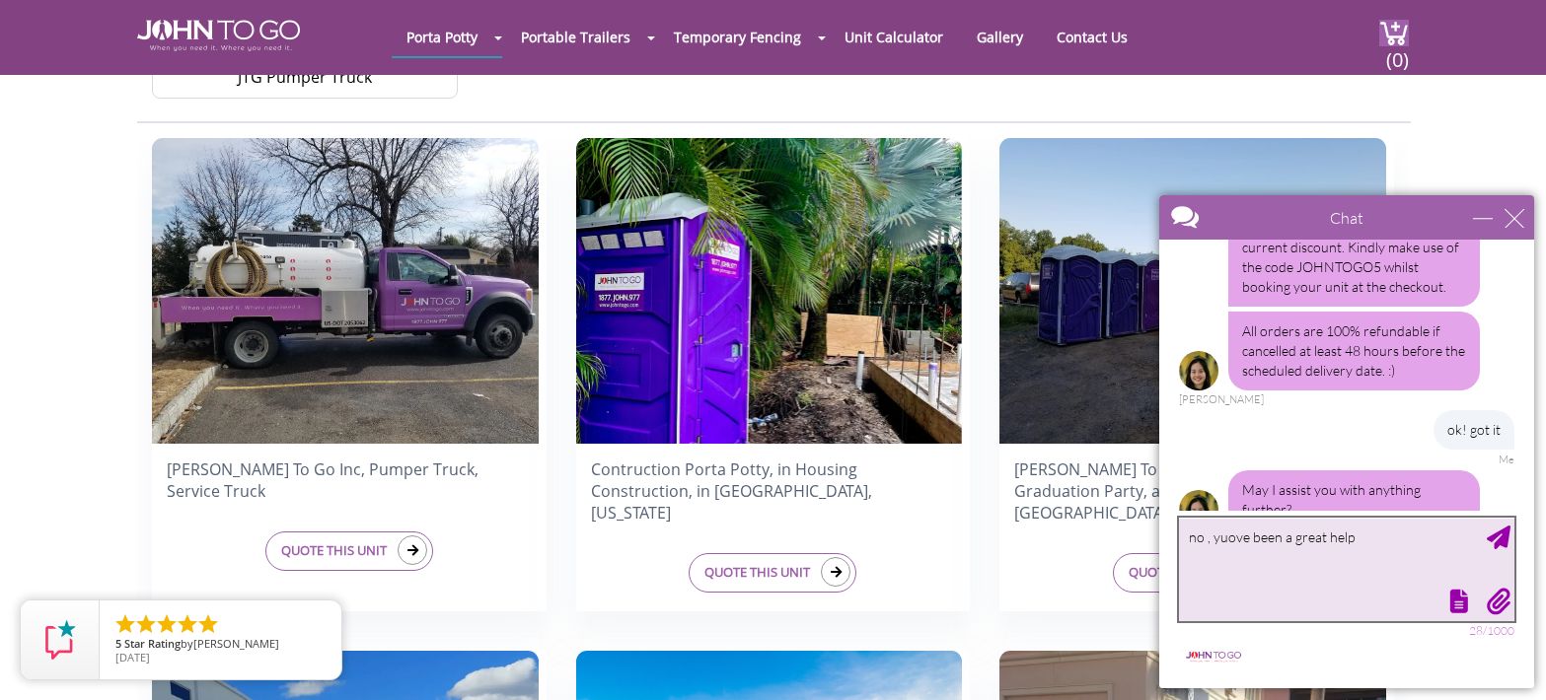
click at [1226, 547] on textarea "no , yuove been a great help" at bounding box center [1346, 570] width 335 height 104
click at [1226, 541] on textarea "no , yuove been a great help" at bounding box center [1346, 570] width 335 height 104
drag, startPoint x: 1233, startPoint y: 539, endPoint x: 1212, endPoint y: 547, distance: 22.5
click at [1212, 547] on textarea "no , ove been a great help" at bounding box center [1346, 570] width 335 height 104
type textarea "no , you have been a great help"
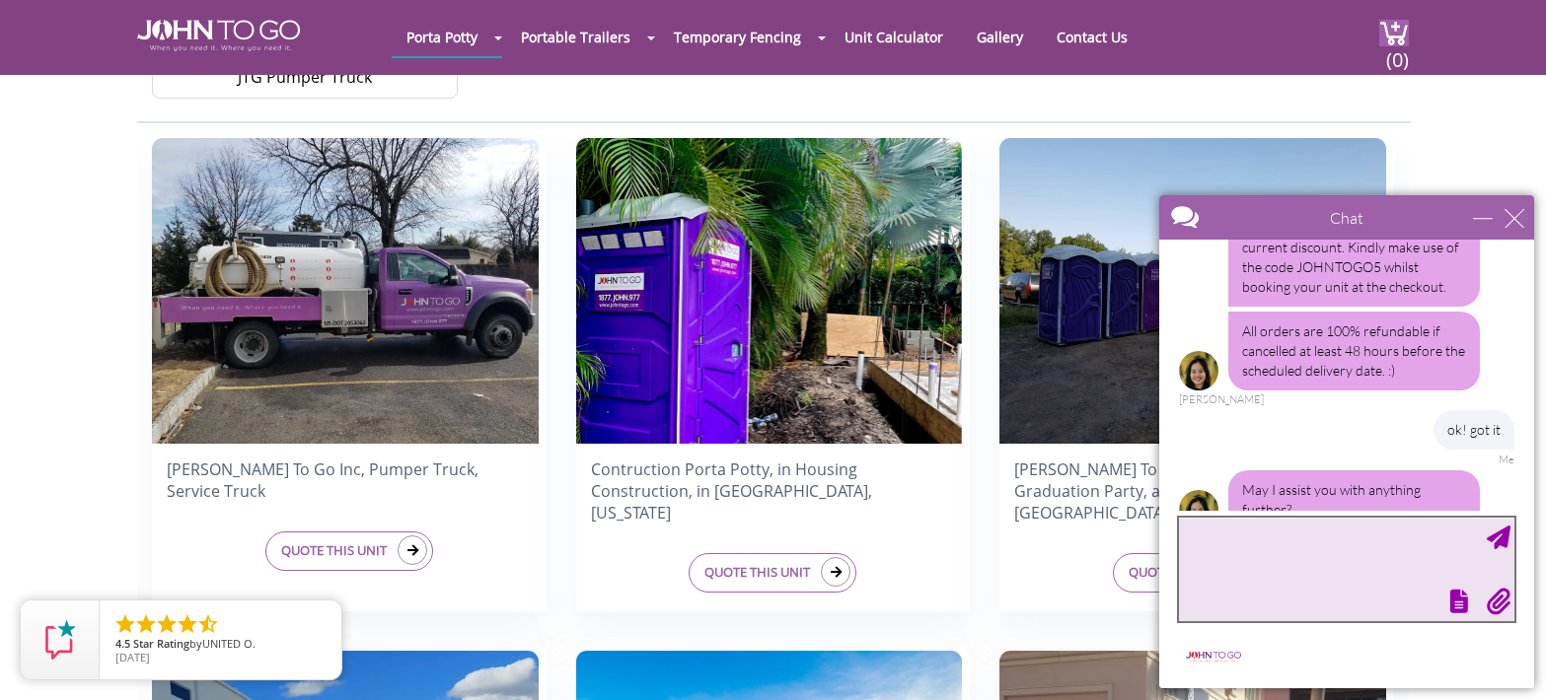
scroll to position [2232, 0]
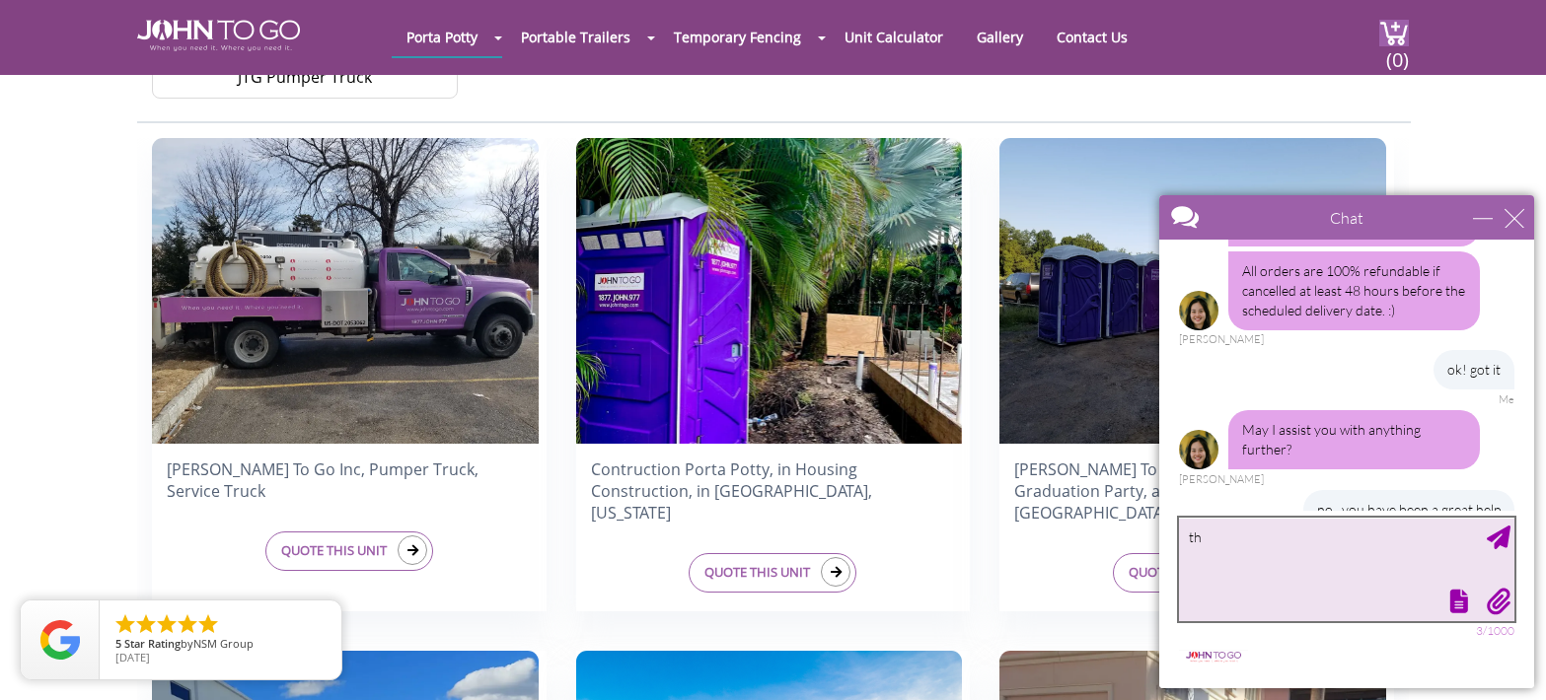
type textarea "t"
type textarea "Y"
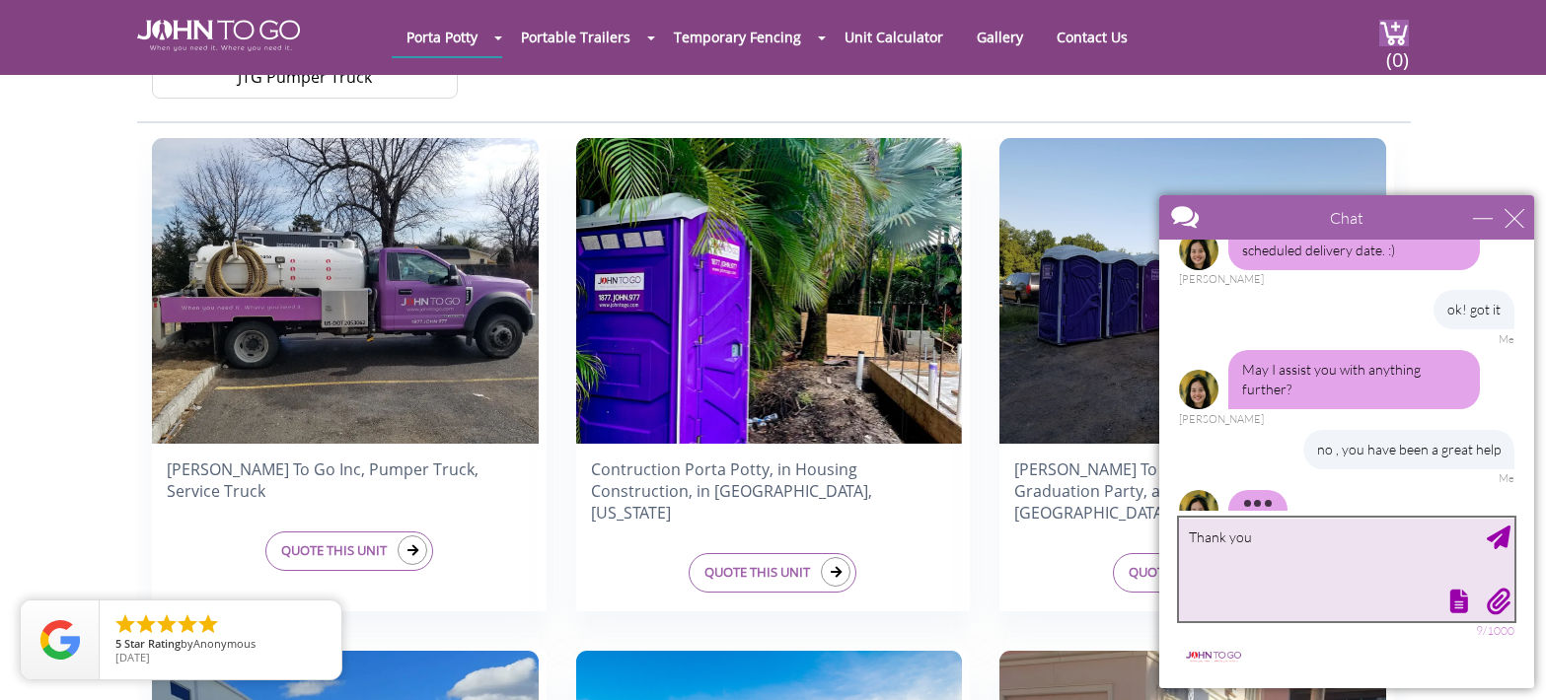
type textarea "Thank you!"
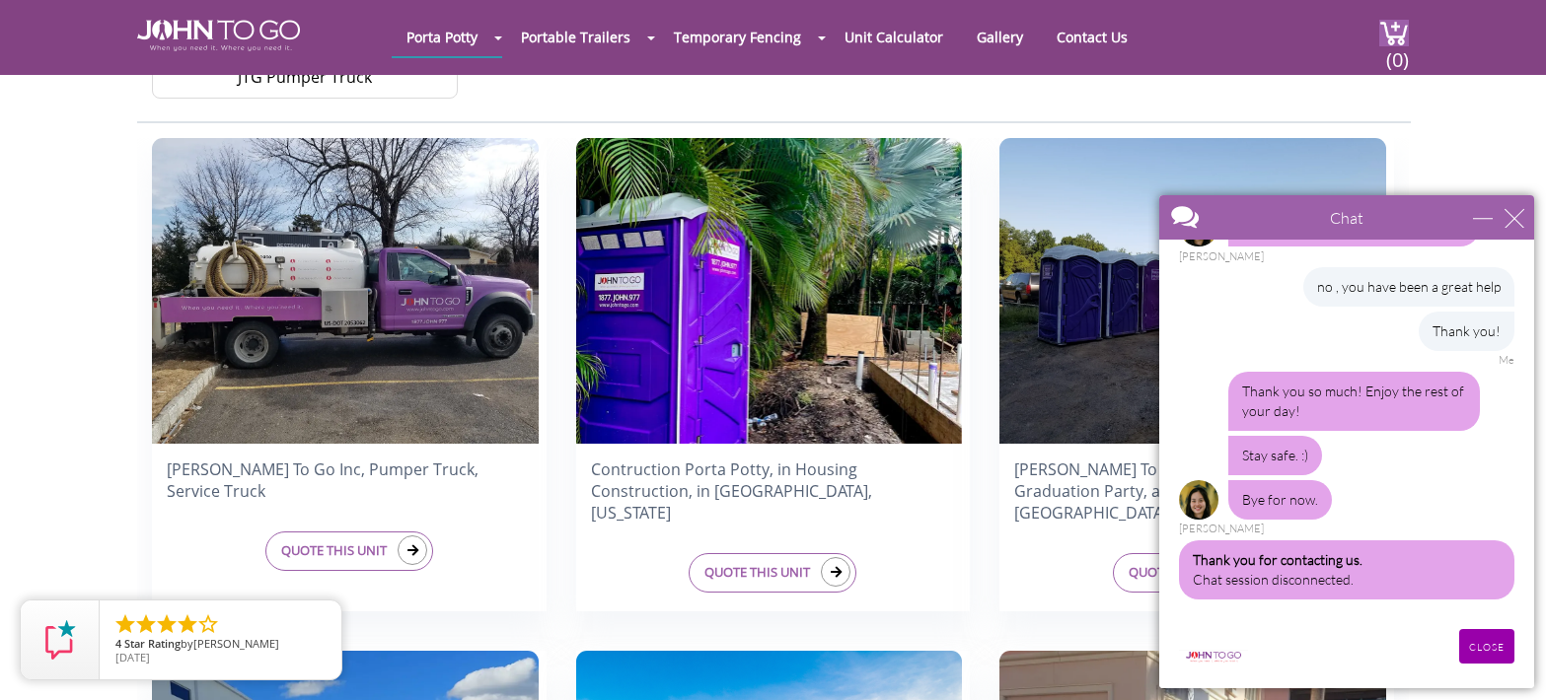
scroll to position [2416, 0]
